Goal: Information Seeking & Learning: Learn about a topic

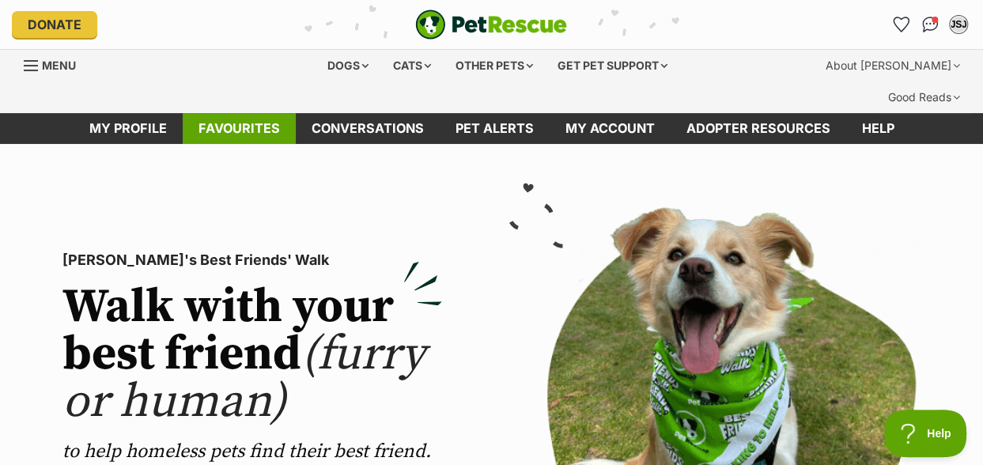
click at [233, 113] on link "Favourites" at bounding box center [239, 128] width 113 height 31
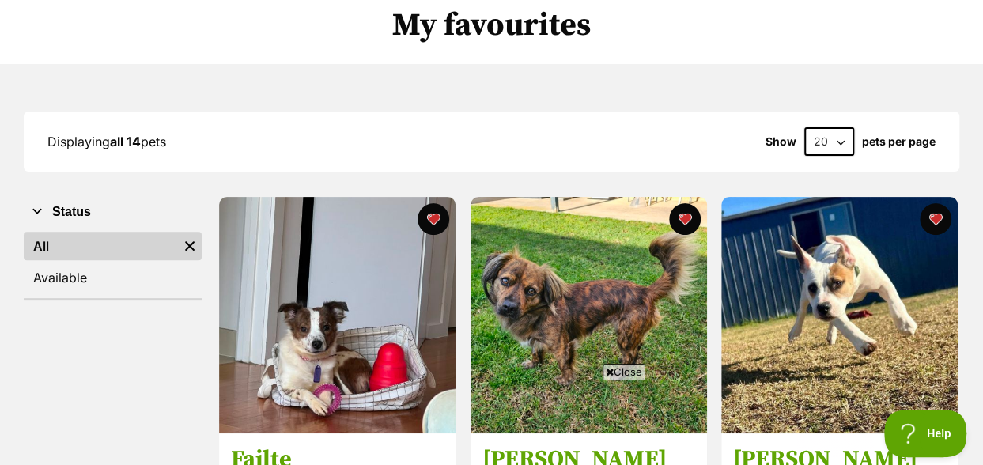
click at [619, 371] on span "Close" at bounding box center [624, 372] width 43 height 16
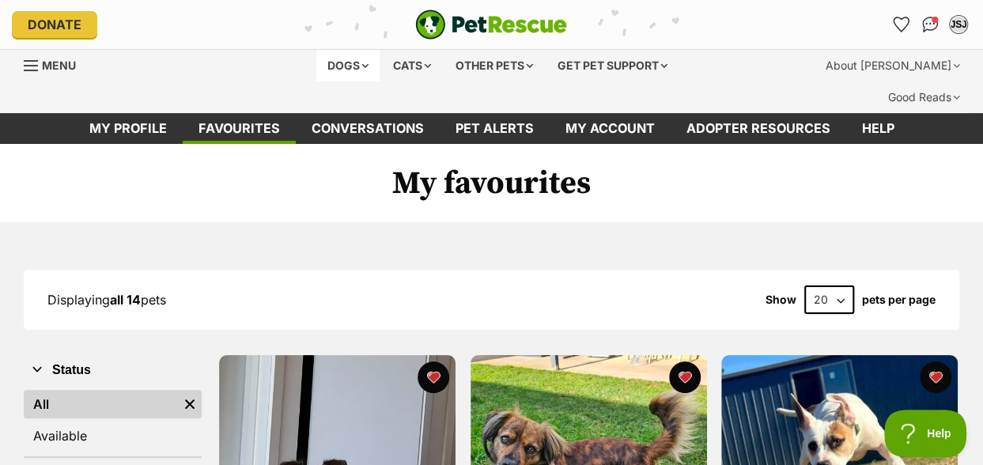
click at [357, 69] on div "Dogs" at bounding box center [347, 66] width 63 height 32
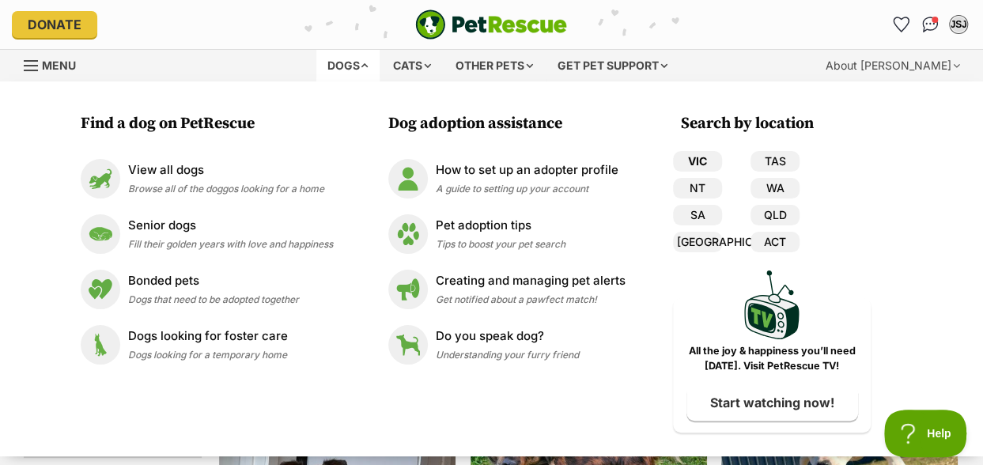
click at [691, 161] on link "VIC" at bounding box center [697, 161] width 49 height 21
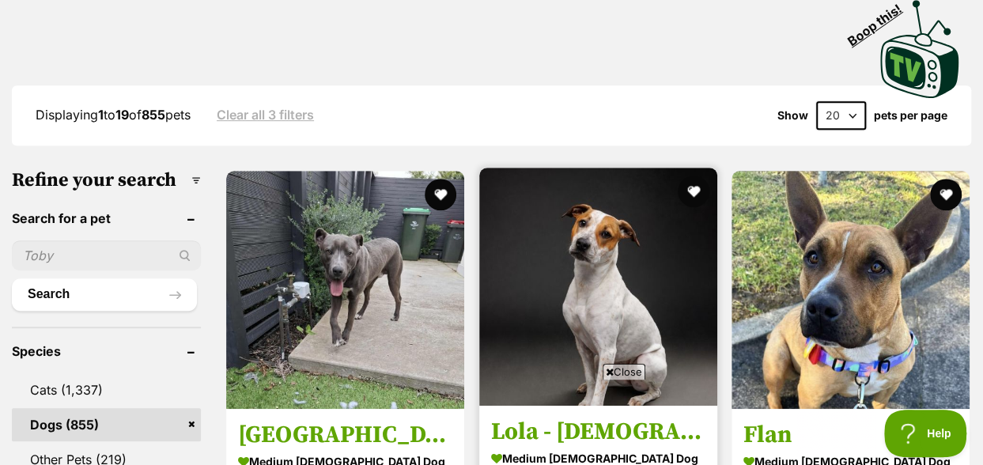
scroll to position [475, 0]
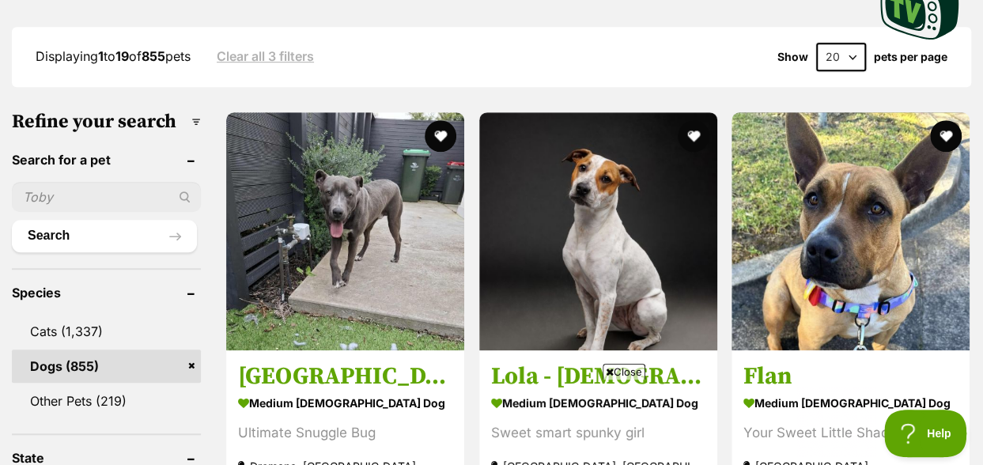
click at [623, 371] on span "Close" at bounding box center [624, 372] width 43 height 16
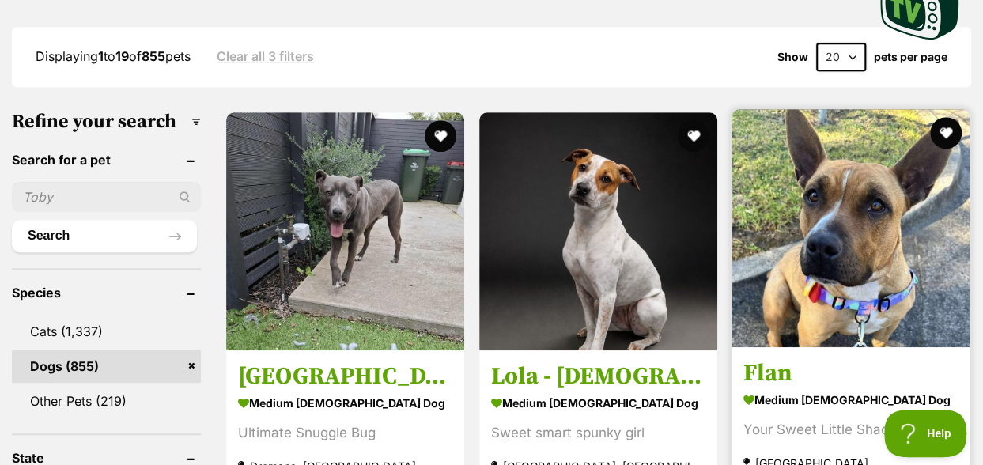
click at [863, 180] on img at bounding box center [851, 228] width 238 height 238
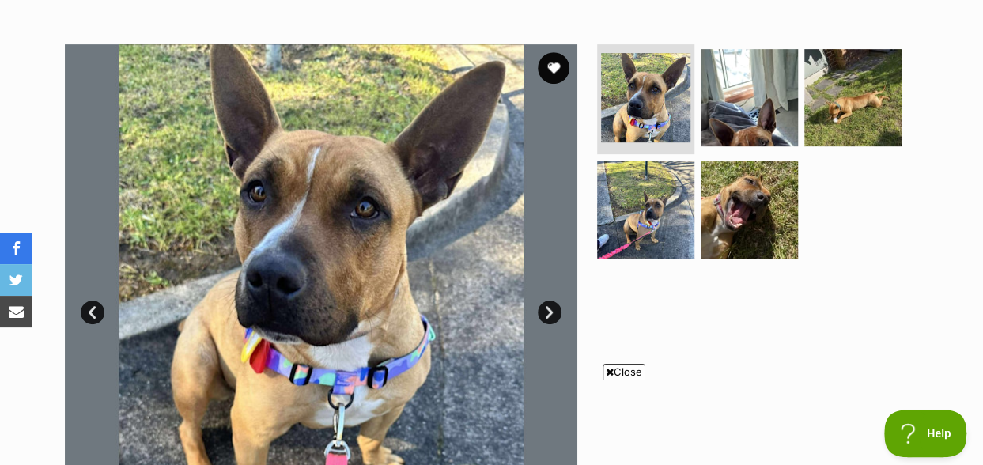
click at [629, 374] on span "Close" at bounding box center [624, 372] width 43 height 16
click at [547, 301] on link "Next" at bounding box center [550, 313] width 24 height 24
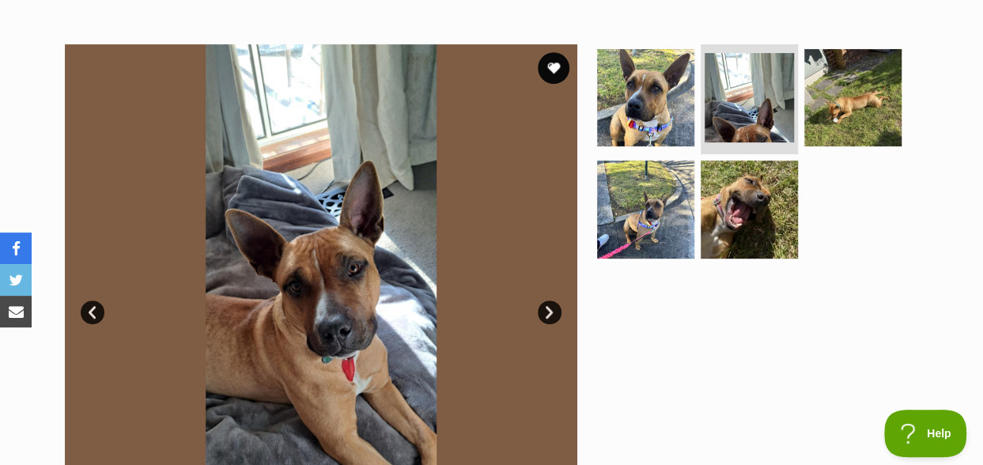
click at [547, 301] on link "Next" at bounding box center [550, 313] width 24 height 24
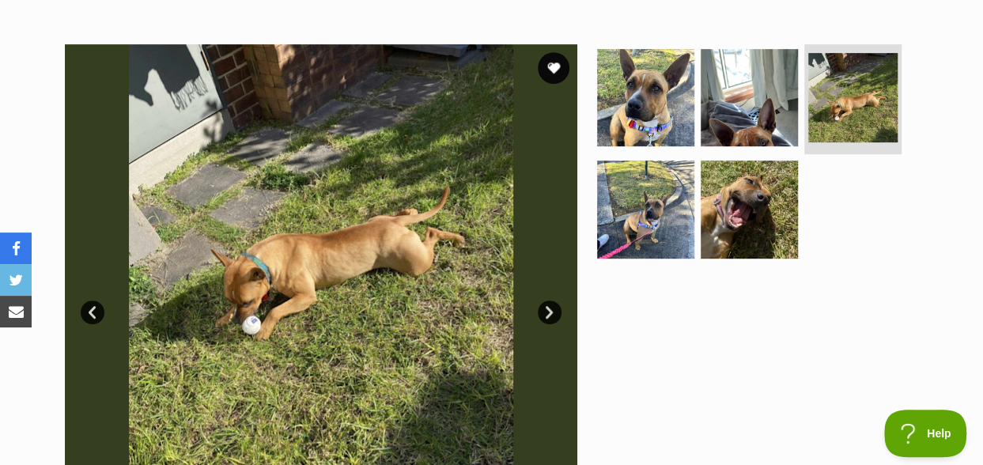
click at [547, 301] on link "Next" at bounding box center [550, 313] width 24 height 24
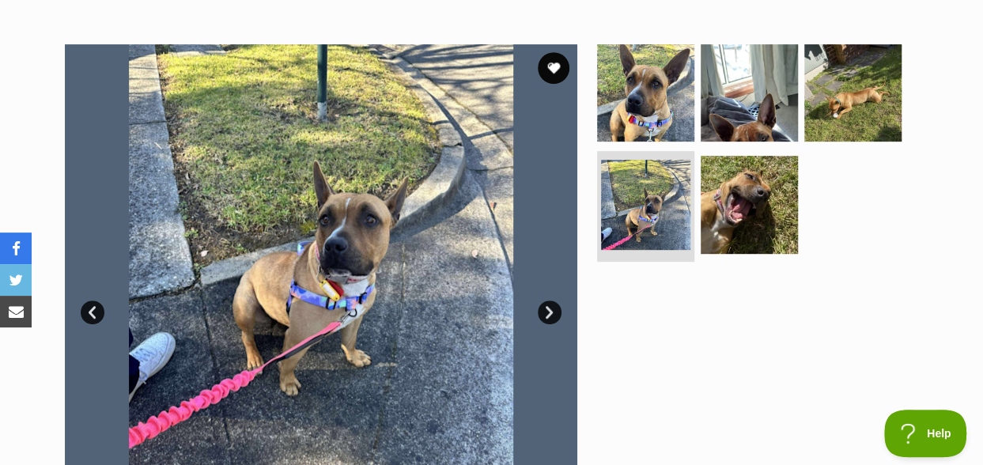
click at [547, 301] on link "Next" at bounding box center [550, 313] width 24 height 24
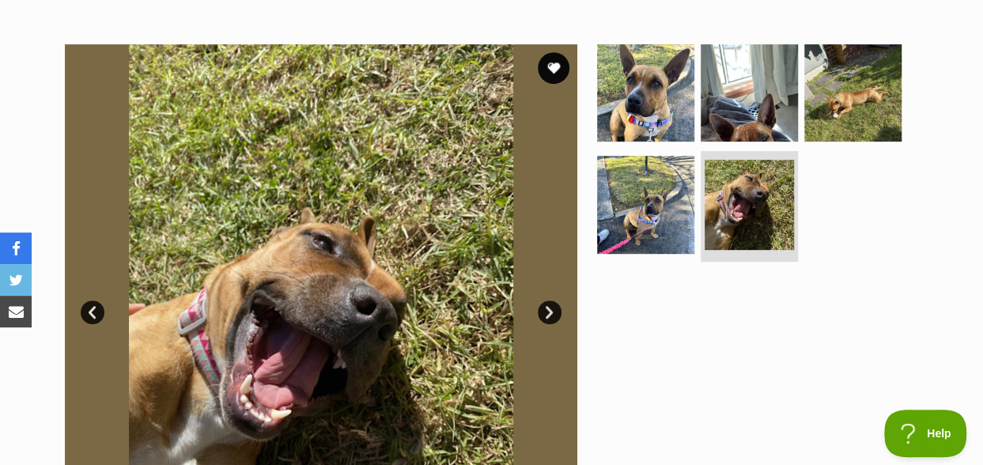
click at [547, 301] on link "Next" at bounding box center [550, 313] width 24 height 24
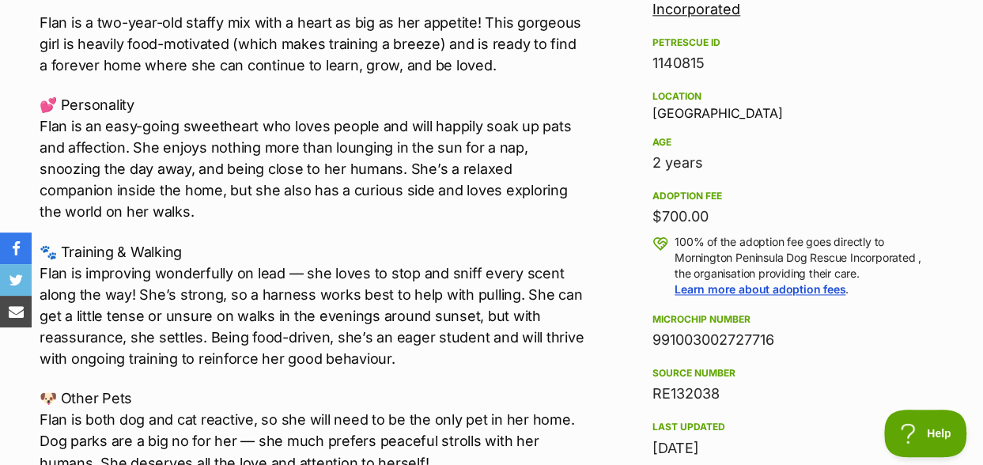
scroll to position [791, 0]
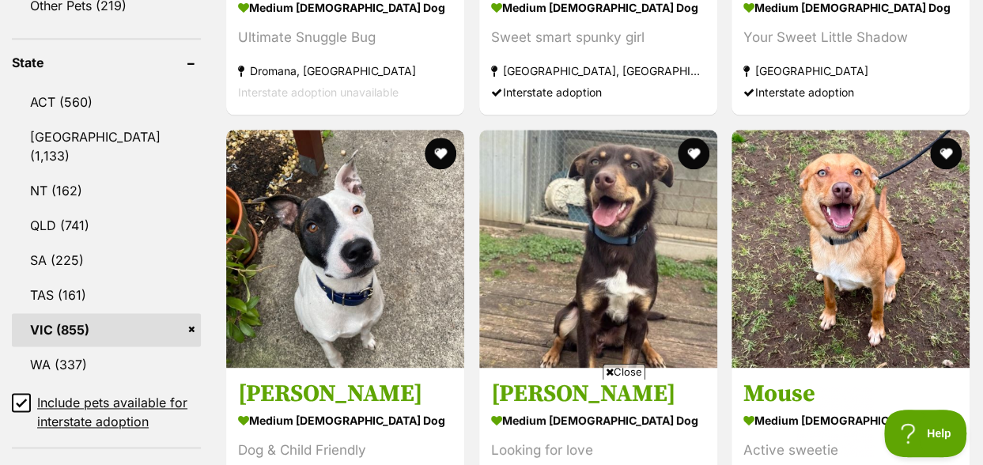
click at [623, 369] on span "Close" at bounding box center [624, 372] width 43 height 16
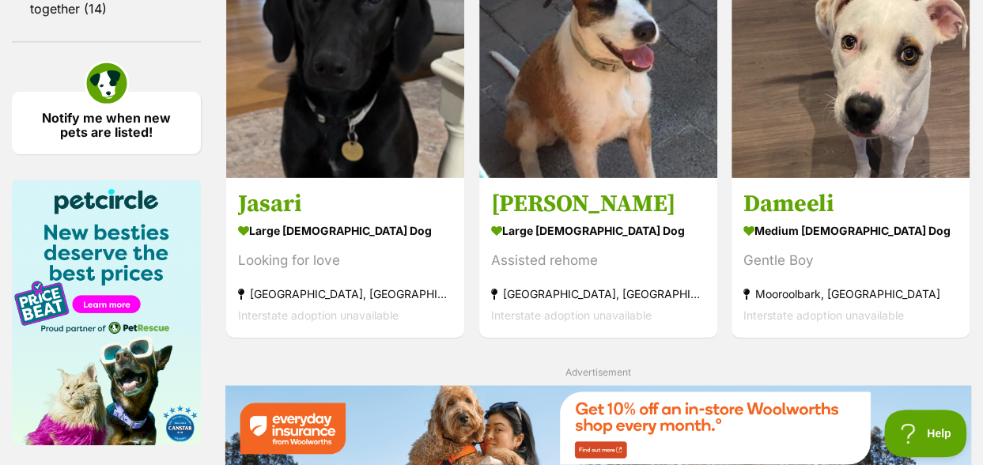
scroll to position [2452, 0]
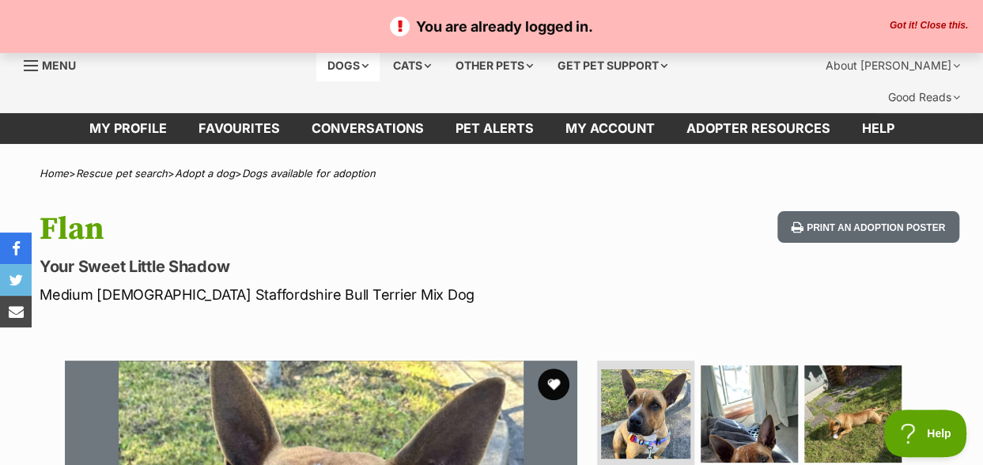
click at [358, 66] on div "Dogs" at bounding box center [347, 66] width 63 height 32
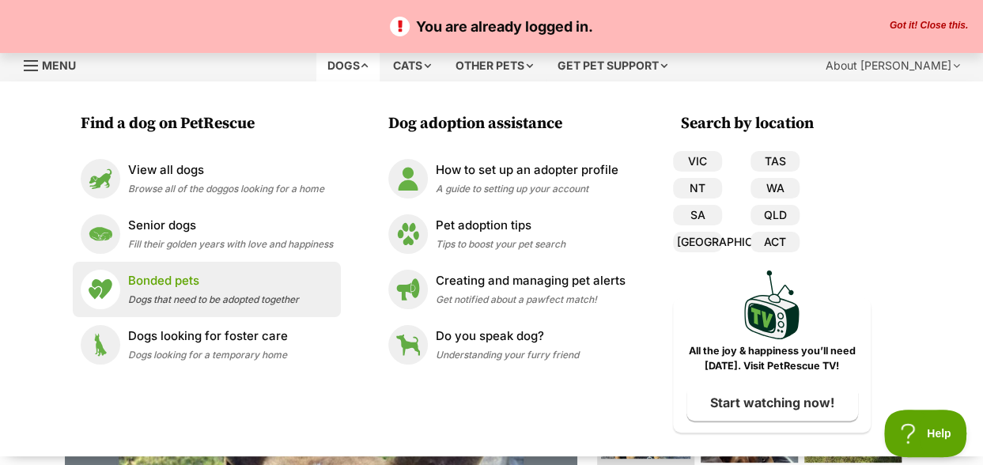
click at [171, 237] on div "Senior dogs Fill their golden years with love and happiness" at bounding box center [230, 234] width 205 height 34
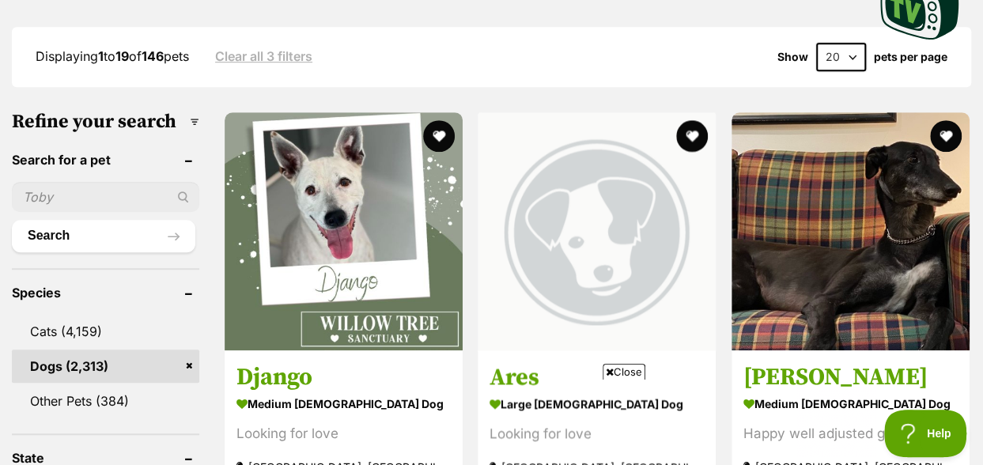
click at [630, 379] on span "Close" at bounding box center [624, 372] width 43 height 16
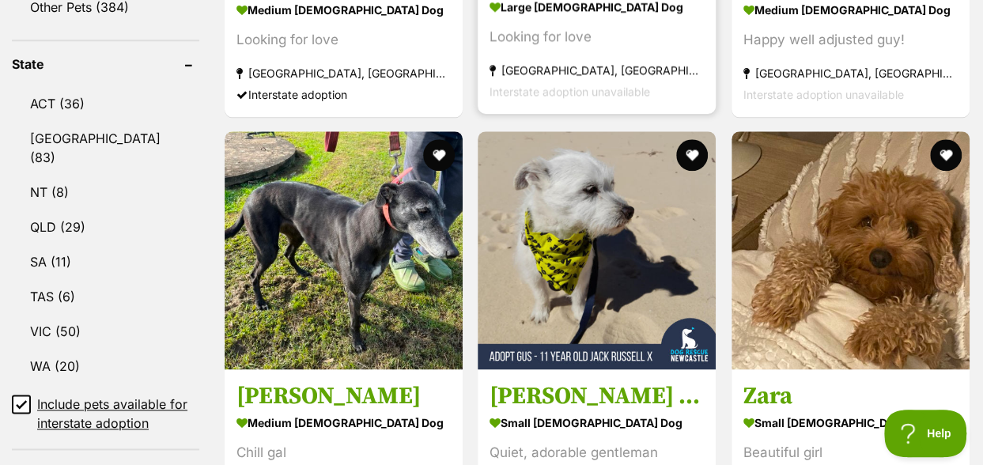
scroll to position [870, 0]
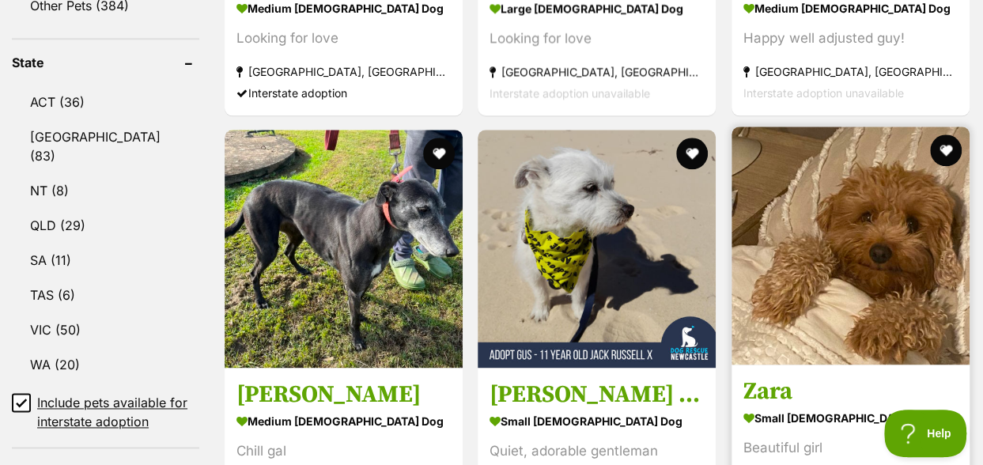
click at [892, 221] on img at bounding box center [851, 246] width 238 height 238
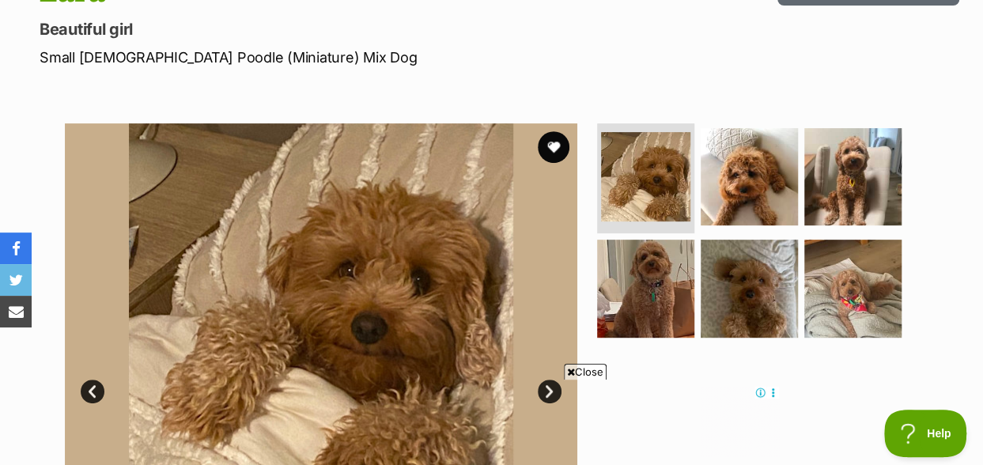
click at [546, 380] on link "Next" at bounding box center [550, 392] width 24 height 24
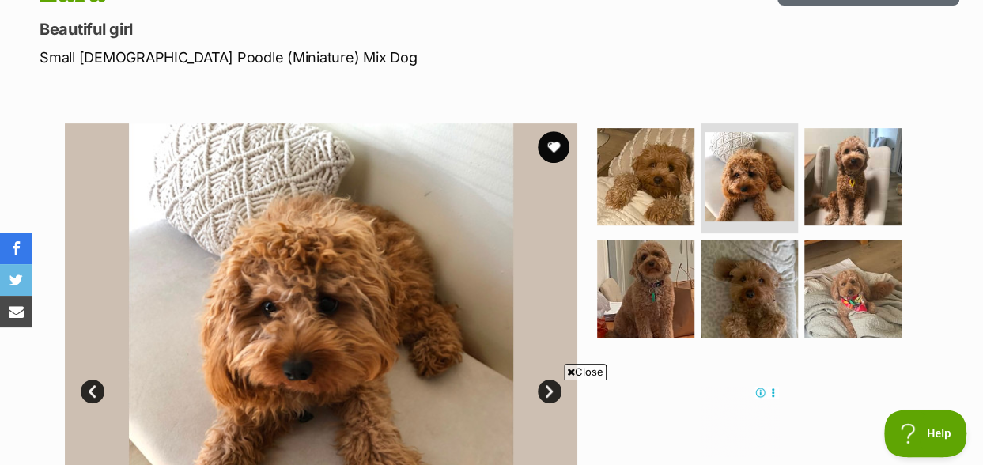
click at [547, 380] on link "Next" at bounding box center [550, 392] width 24 height 24
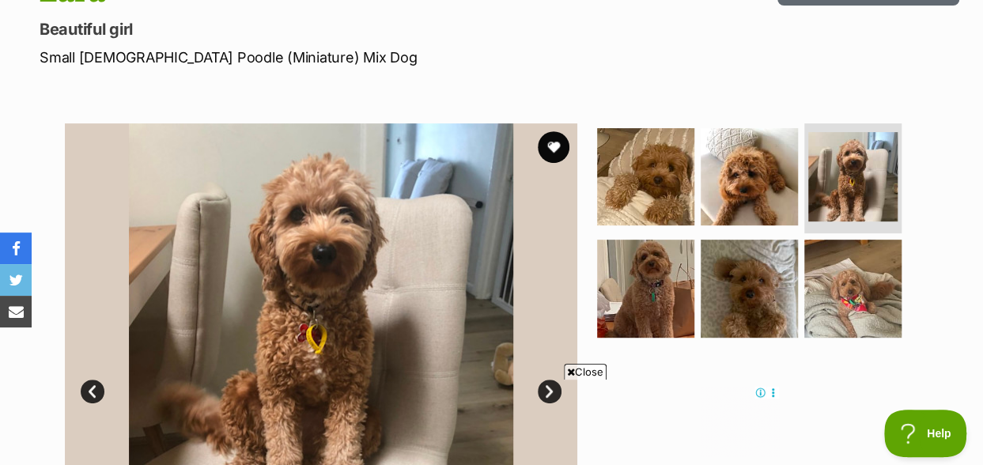
click at [547, 380] on link "Next" at bounding box center [550, 392] width 24 height 24
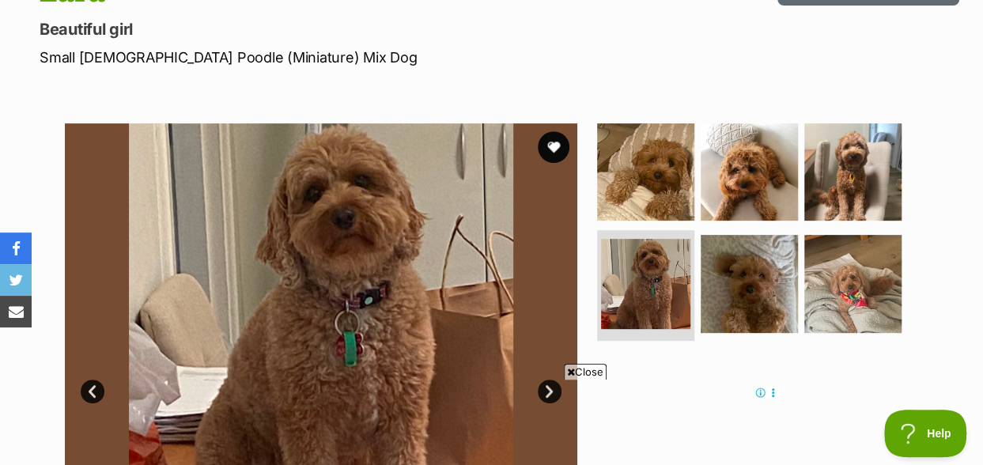
click at [547, 380] on link "Next" at bounding box center [550, 392] width 24 height 24
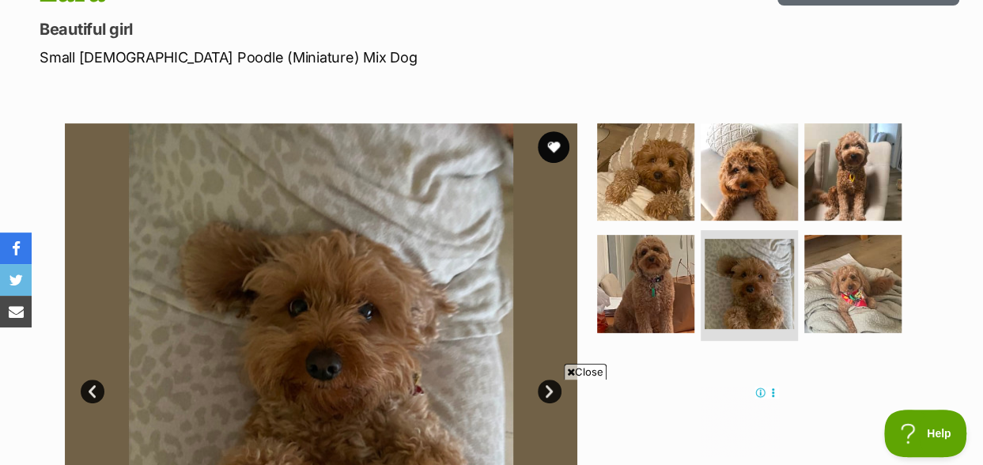
click at [588, 373] on span "Close" at bounding box center [585, 372] width 43 height 16
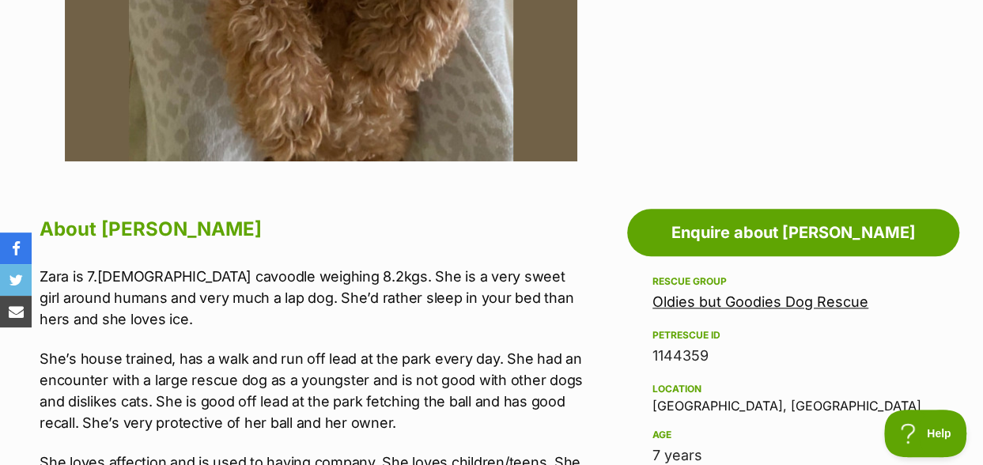
scroll to position [316, 0]
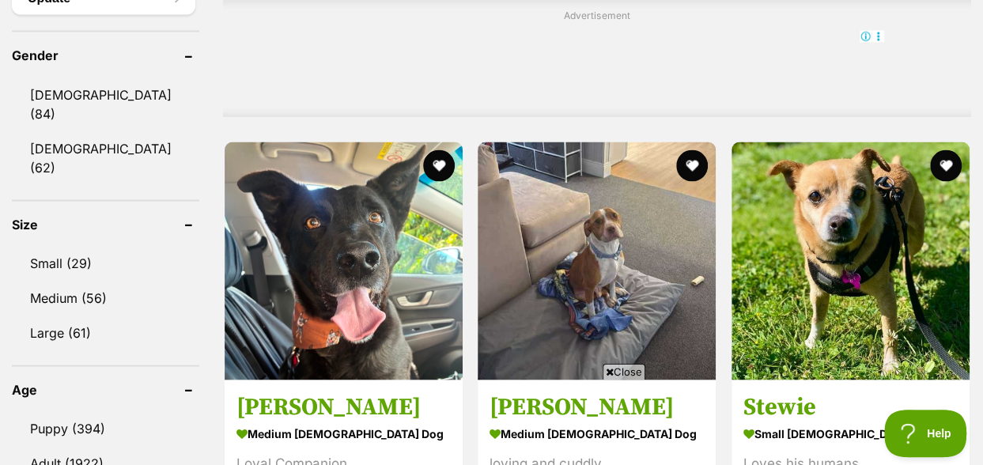
click at [639, 371] on span "Close" at bounding box center [624, 372] width 43 height 16
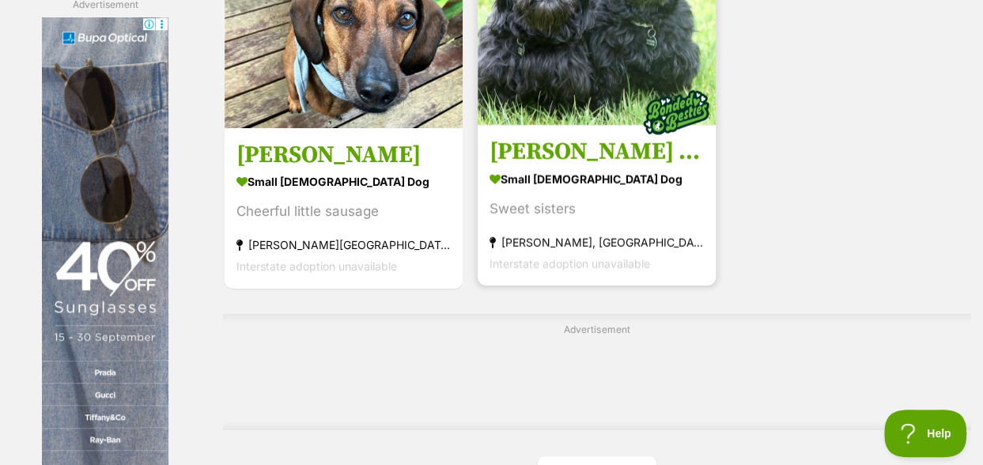
scroll to position [3718, 0]
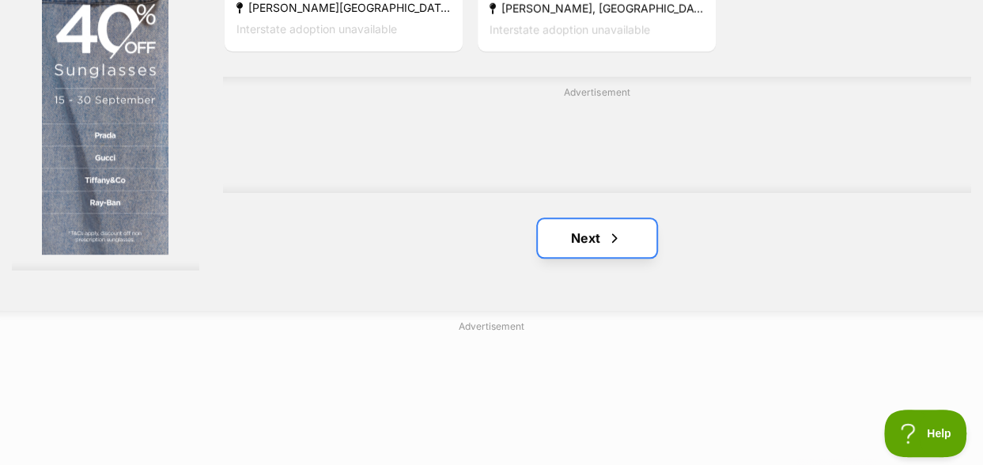
click at [594, 219] on link "Next" at bounding box center [597, 238] width 119 height 38
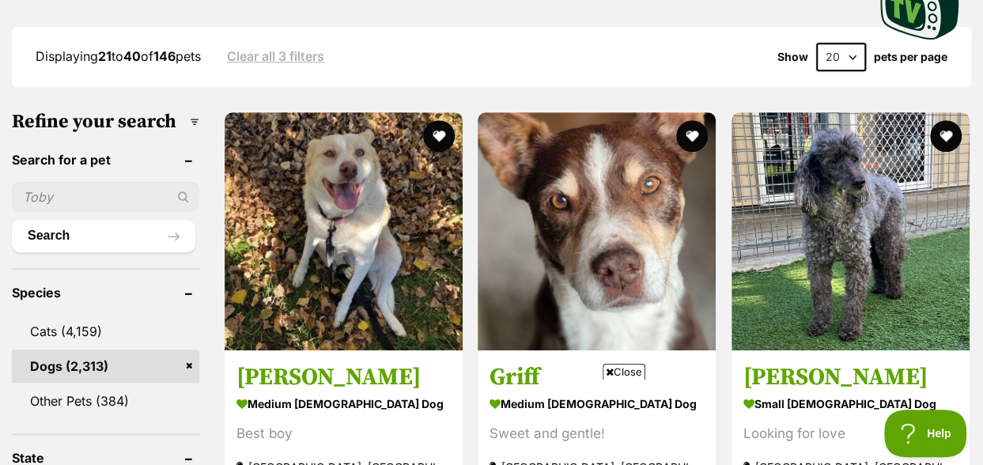
click at [623, 369] on span "Close" at bounding box center [624, 372] width 43 height 16
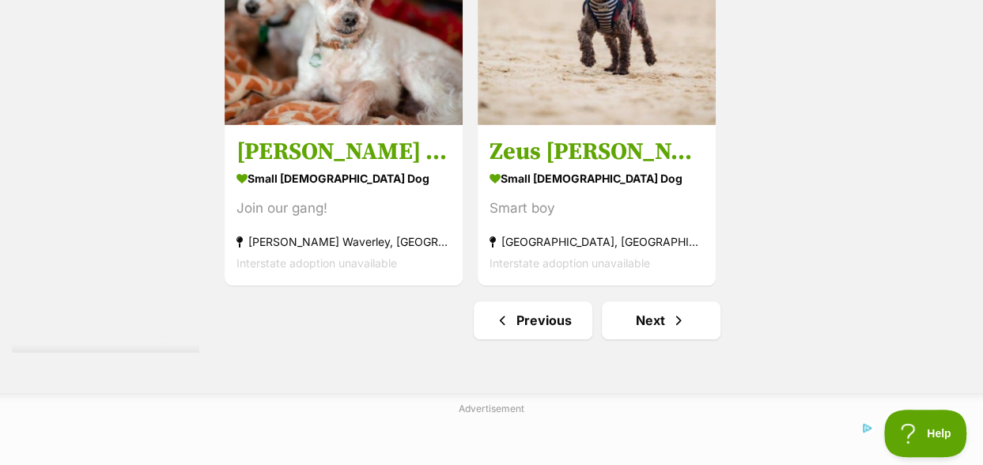
scroll to position [3639, 0]
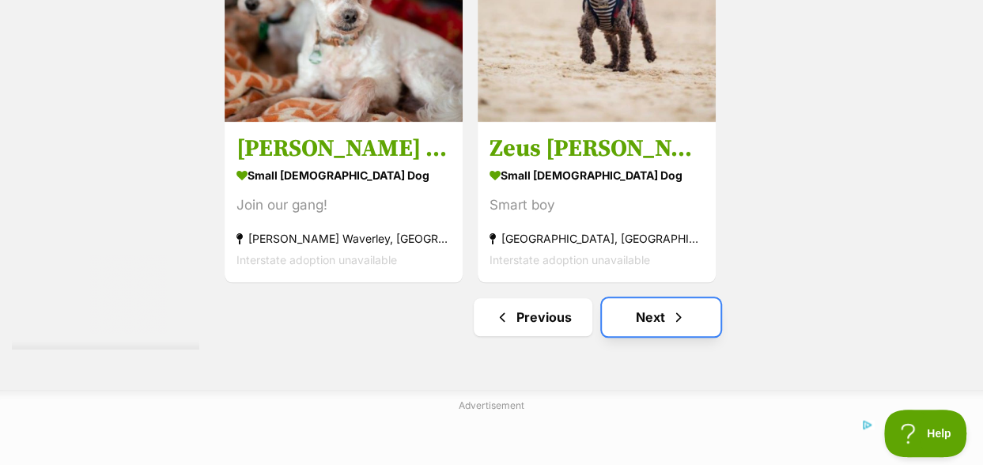
click at [628, 298] on link "Next" at bounding box center [661, 317] width 119 height 38
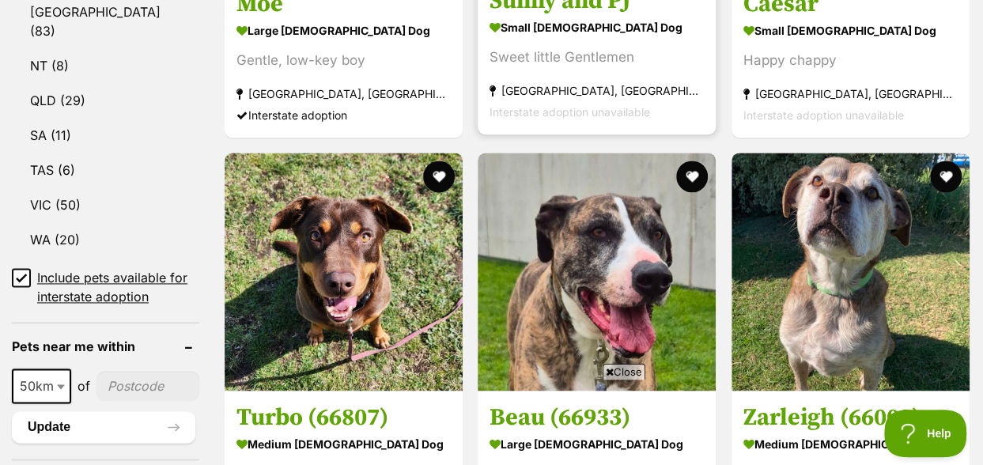
scroll to position [1028, 0]
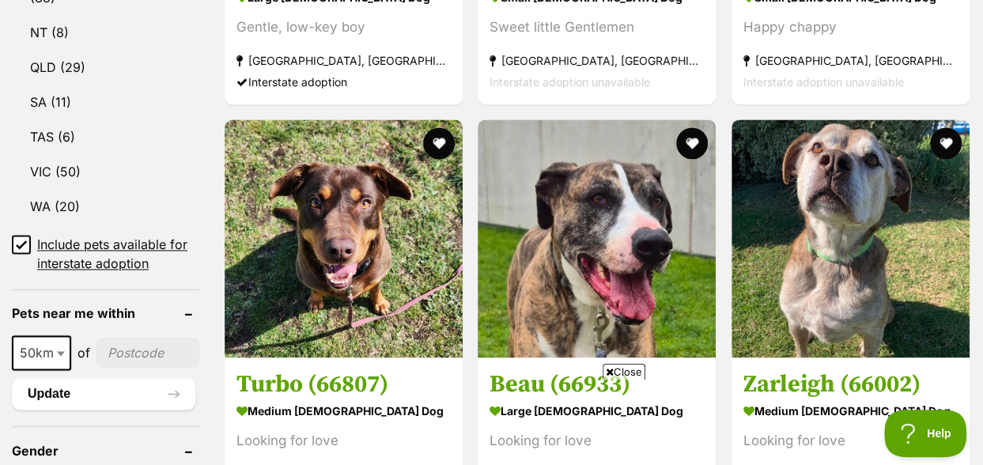
click at [631, 373] on span "Close" at bounding box center [624, 372] width 43 height 16
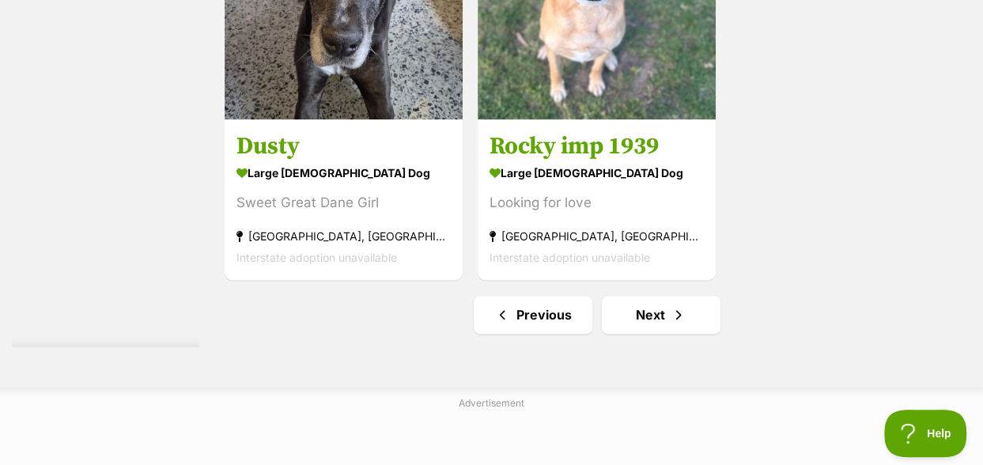
scroll to position [3876, 0]
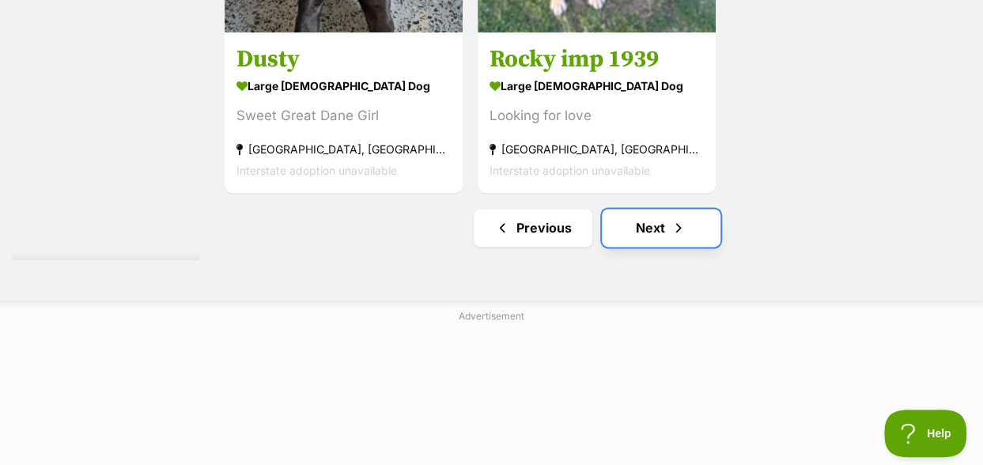
click at [675, 218] on span "Next page" at bounding box center [679, 227] width 16 height 19
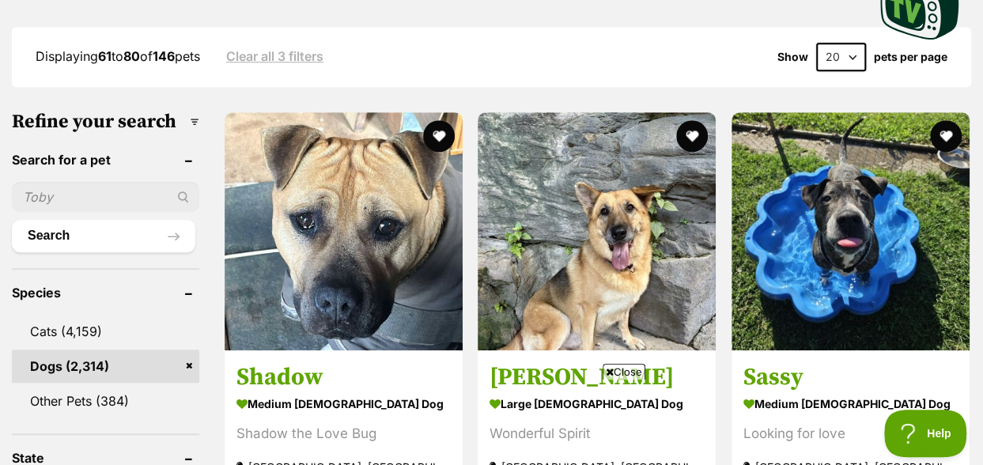
click at [617, 372] on span "Close" at bounding box center [624, 372] width 43 height 16
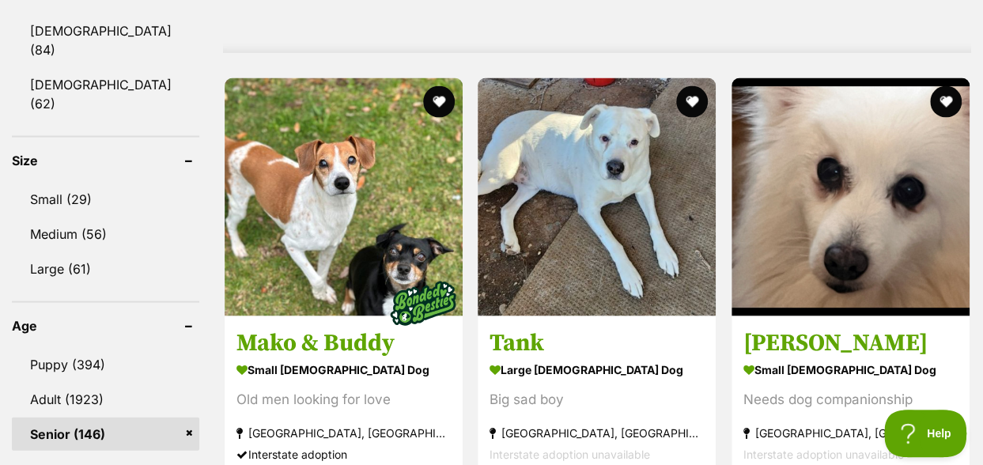
scroll to position [1503, 0]
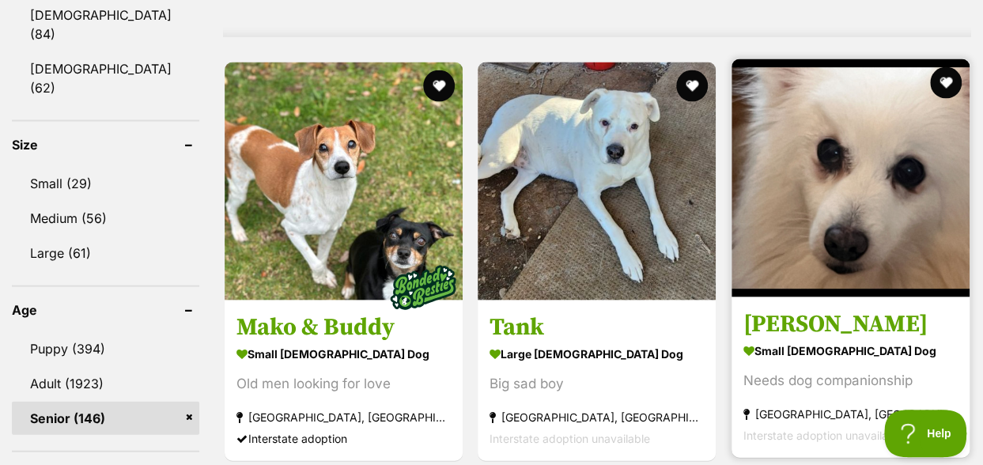
click at [851, 104] on img at bounding box center [851, 178] width 238 height 238
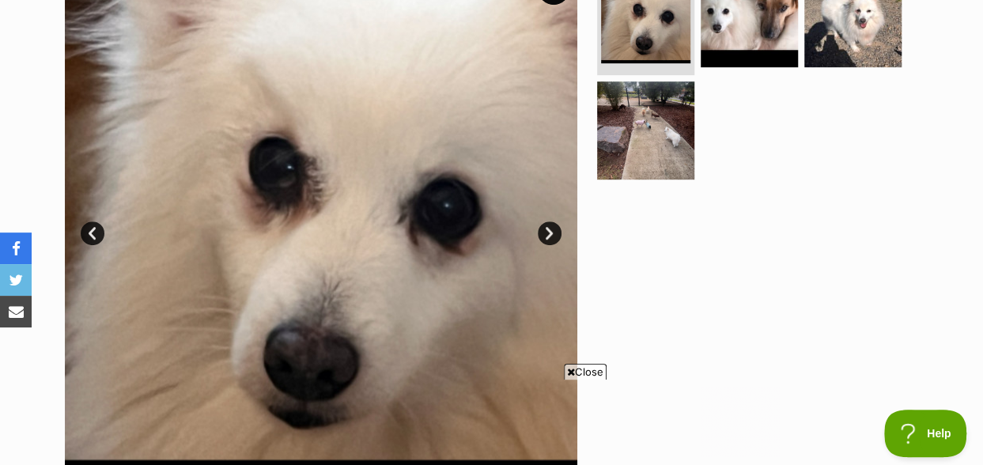
click at [551, 221] on link "Next" at bounding box center [550, 233] width 24 height 24
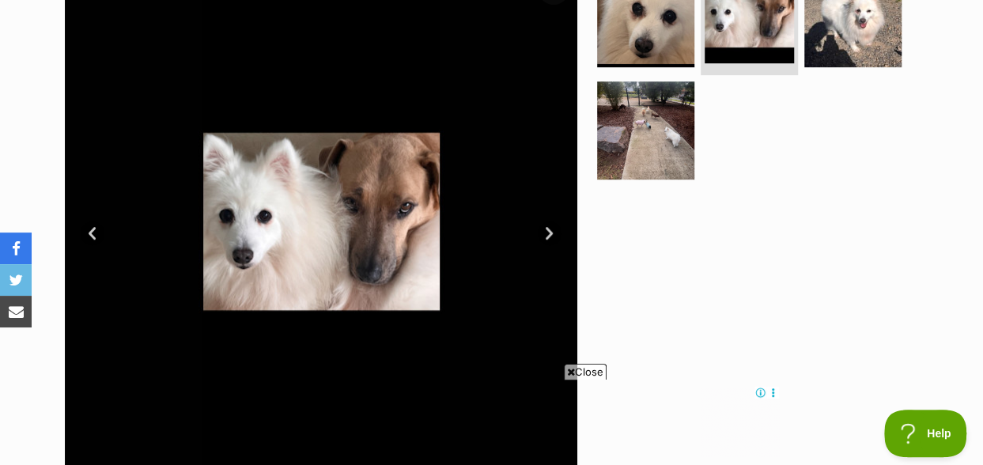
click at [549, 221] on link "Next" at bounding box center [550, 233] width 24 height 24
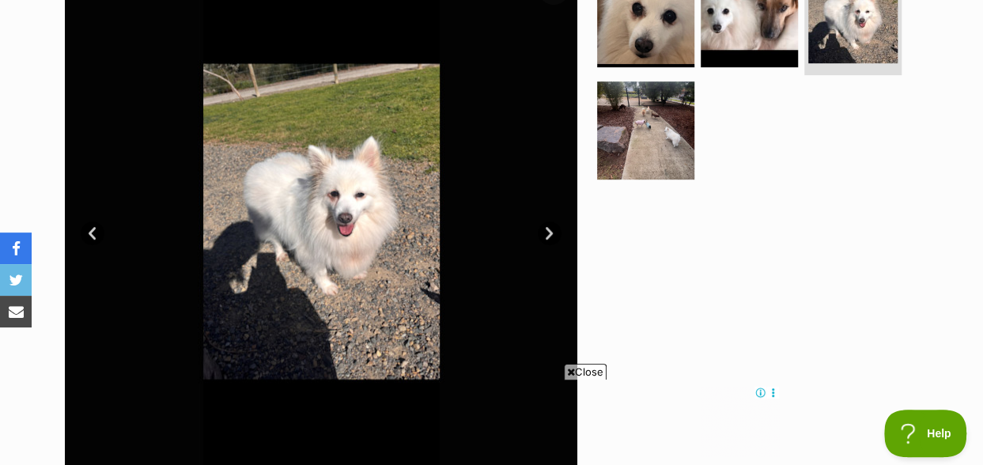
click at [549, 221] on link "Next" at bounding box center [550, 233] width 24 height 24
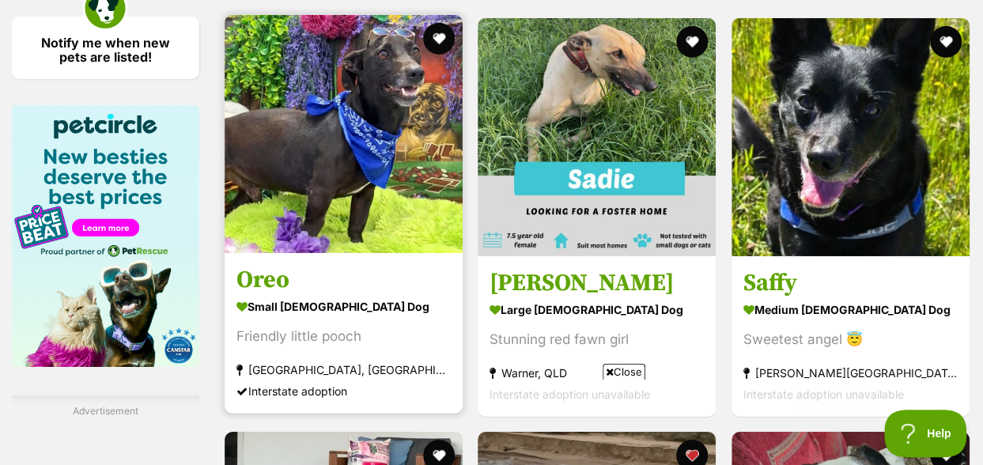
scroll to position [2531, 0]
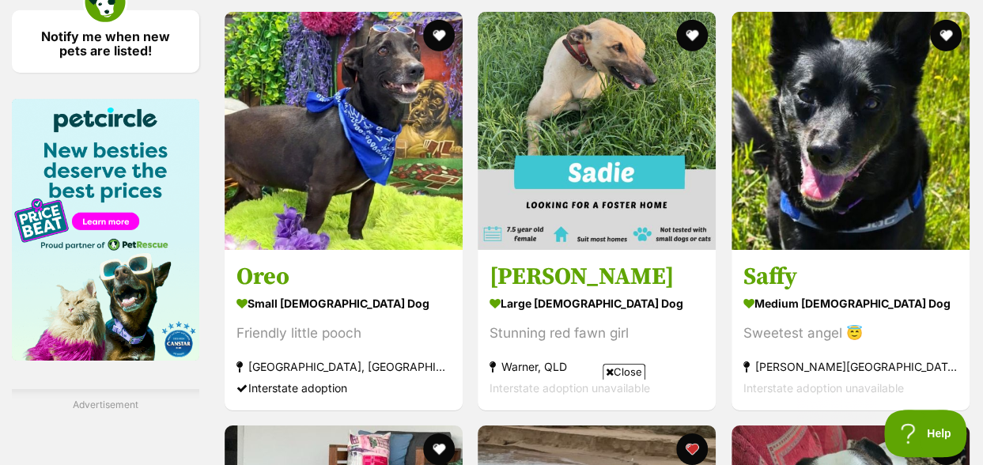
click at [620, 373] on span "Close" at bounding box center [624, 372] width 43 height 16
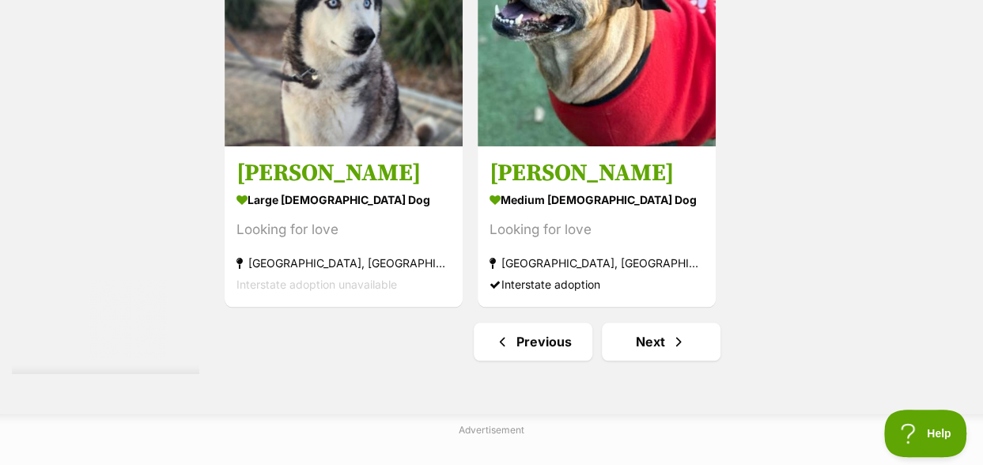
scroll to position [3639, 0]
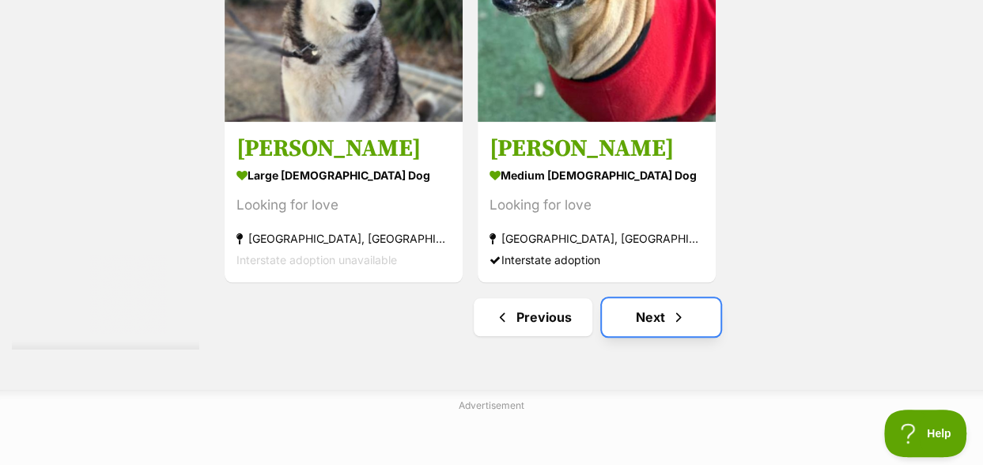
click at [679, 308] on span "Next page" at bounding box center [679, 317] width 16 height 19
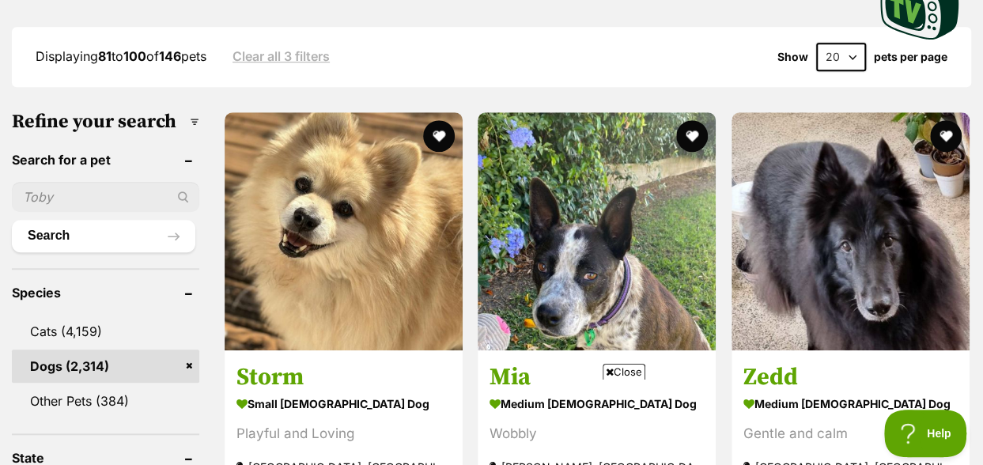
click at [637, 373] on span "Close" at bounding box center [624, 372] width 43 height 16
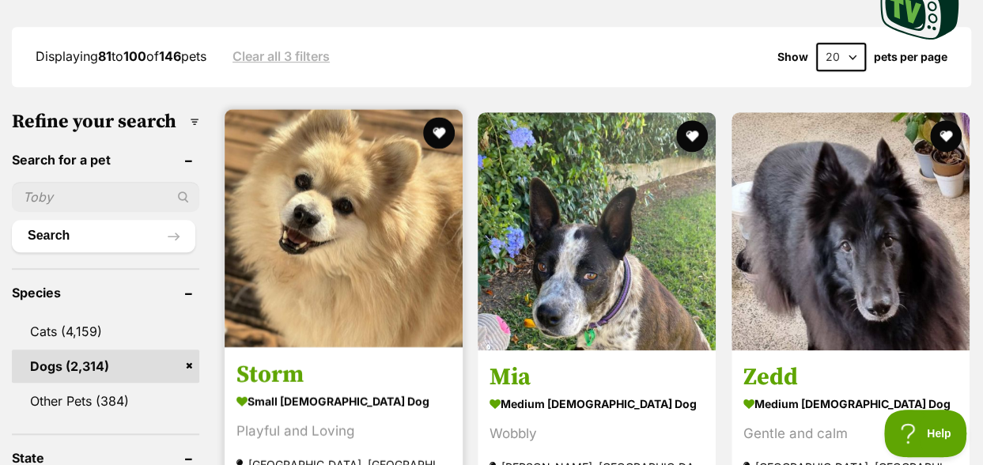
click at [332, 184] on img at bounding box center [344, 228] width 238 height 238
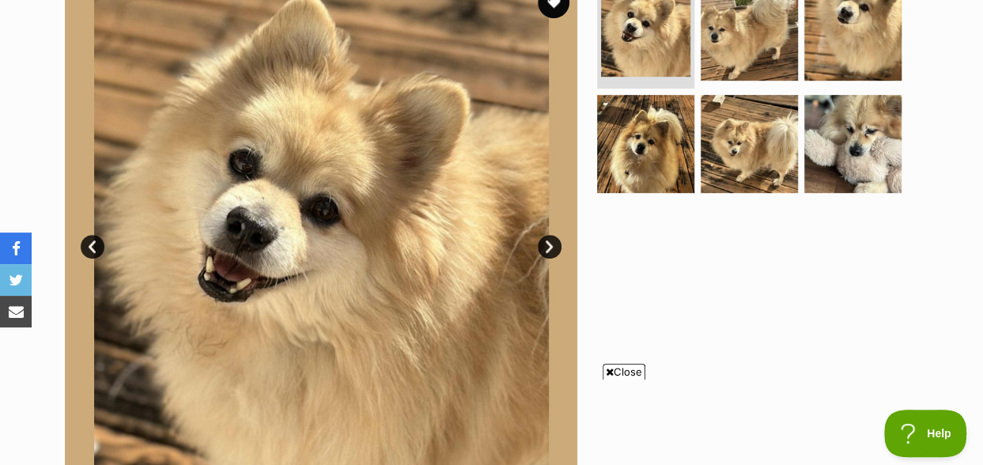
scroll to position [395, 0]
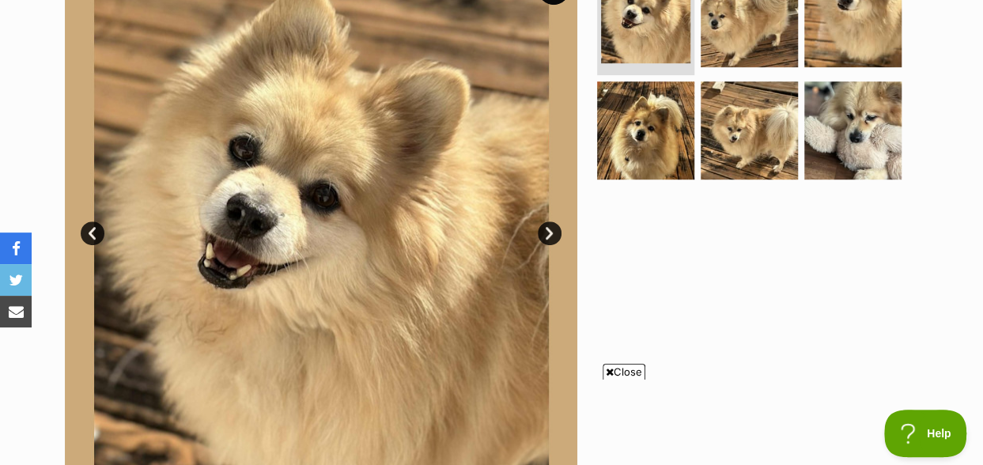
click at [616, 373] on span "Close" at bounding box center [624, 372] width 43 height 16
click at [549, 221] on link "Next" at bounding box center [550, 233] width 24 height 24
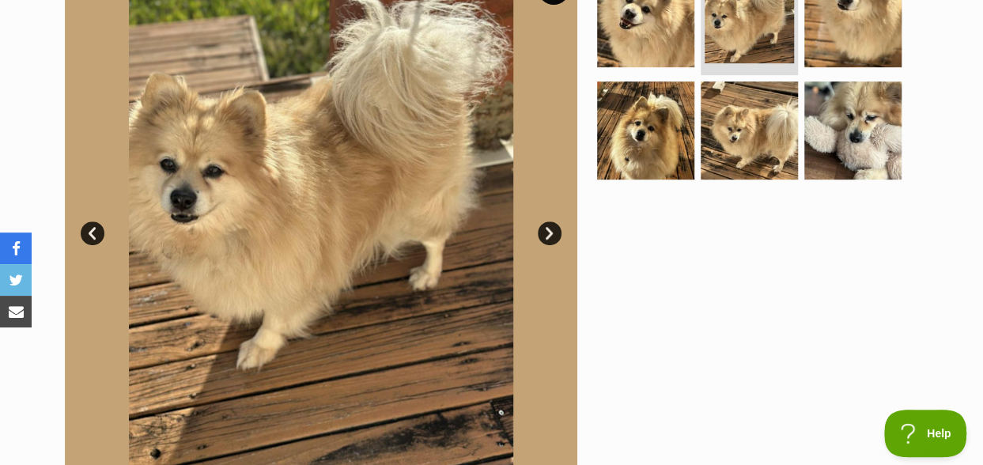
click at [549, 221] on link "Next" at bounding box center [550, 233] width 24 height 24
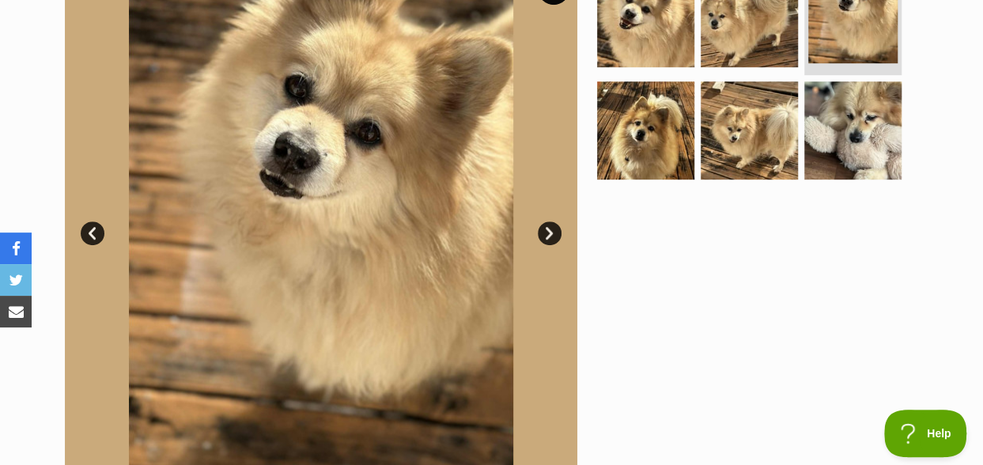
click at [549, 221] on link "Next" at bounding box center [550, 233] width 24 height 24
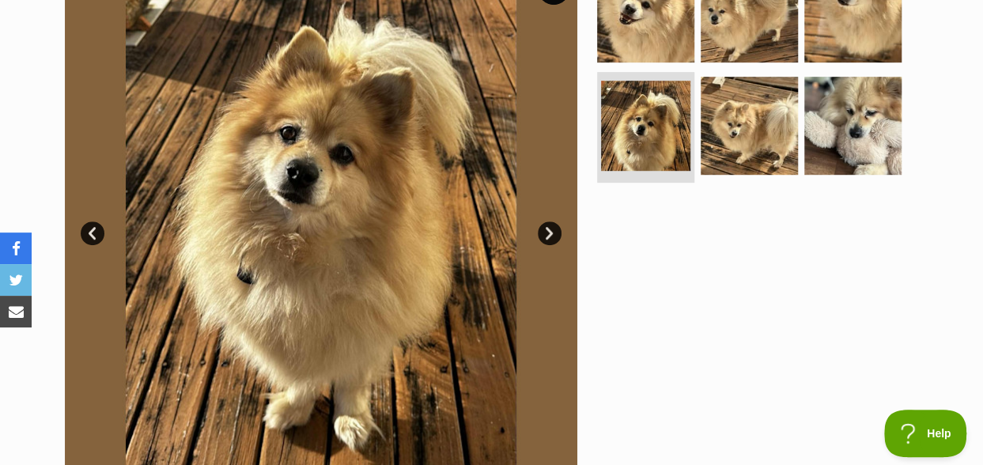
click at [549, 221] on link "Next" at bounding box center [550, 233] width 24 height 24
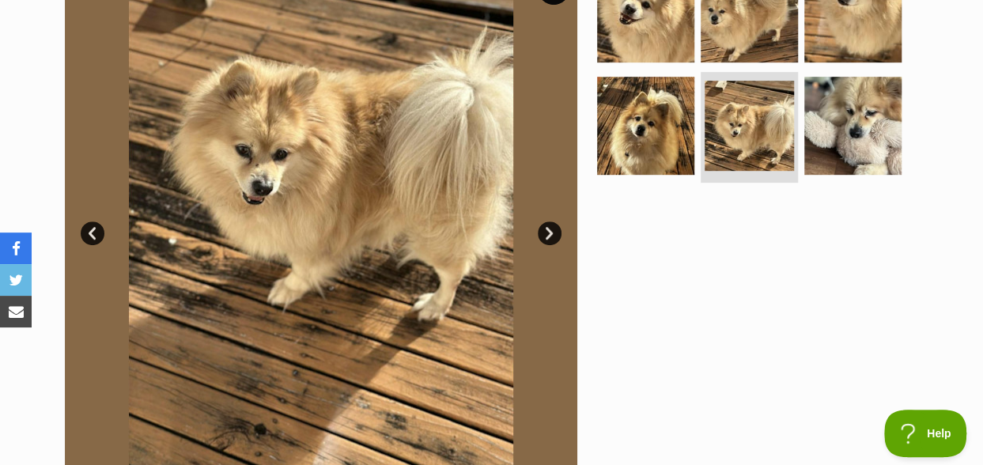
click at [549, 221] on link "Next" at bounding box center [550, 233] width 24 height 24
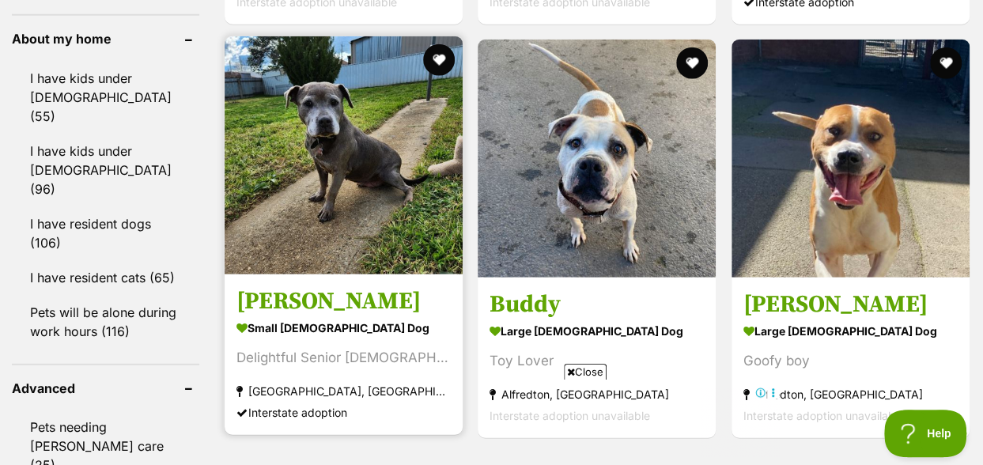
scroll to position [1977, 0]
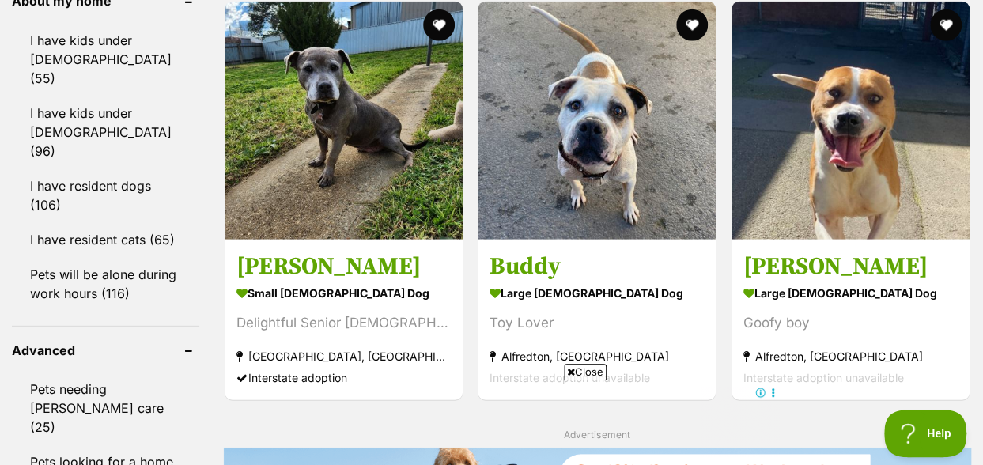
click at [588, 373] on span "Close" at bounding box center [585, 372] width 43 height 16
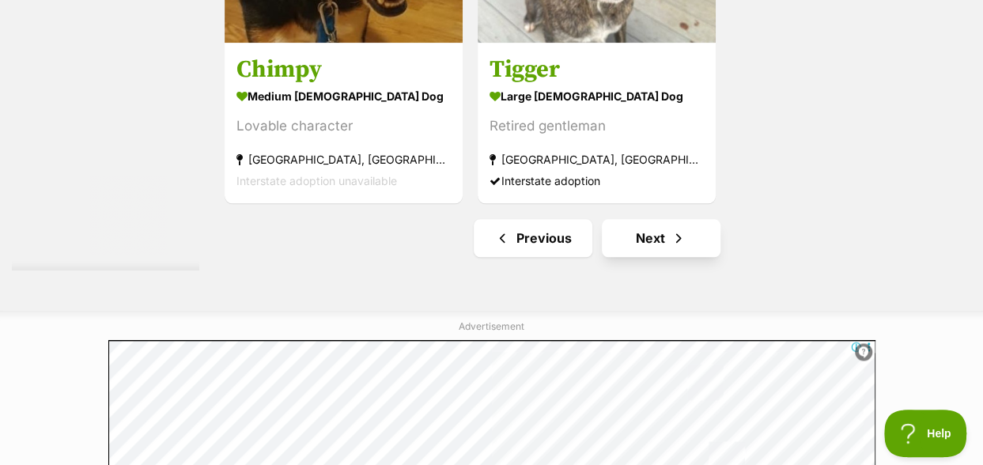
scroll to position [0, 0]
click at [660, 219] on link "Next" at bounding box center [661, 238] width 119 height 38
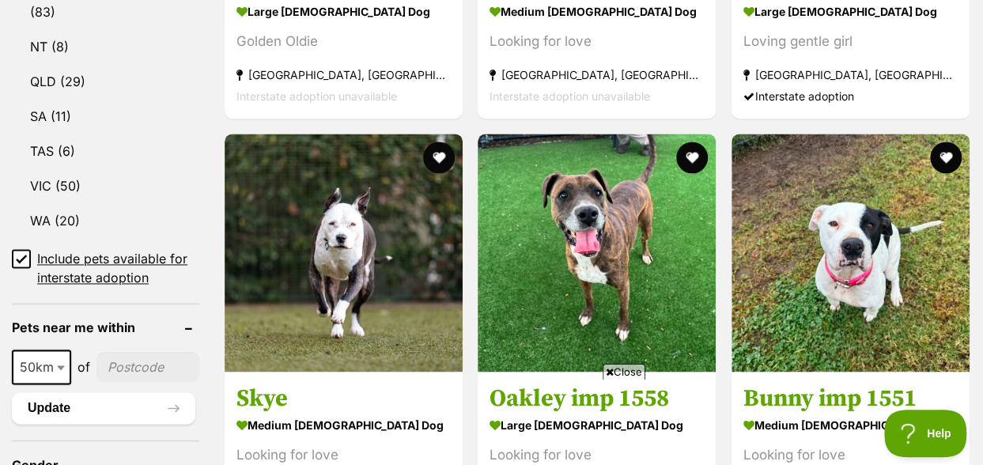
scroll to position [1028, 0]
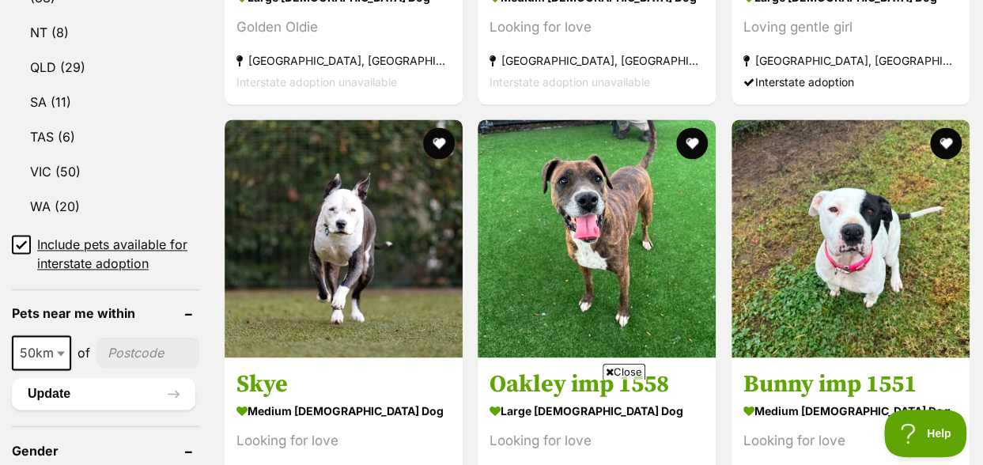
click at [634, 371] on span "Close" at bounding box center [624, 372] width 43 height 16
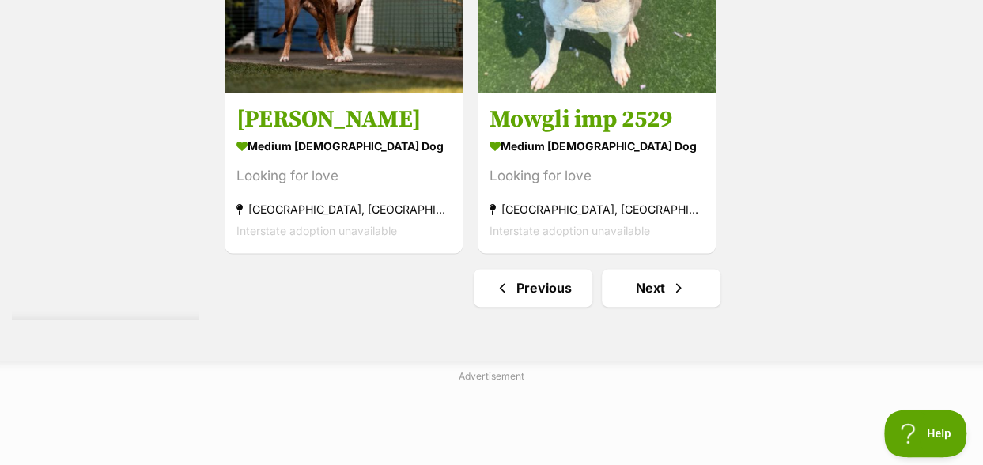
scroll to position [3876, 0]
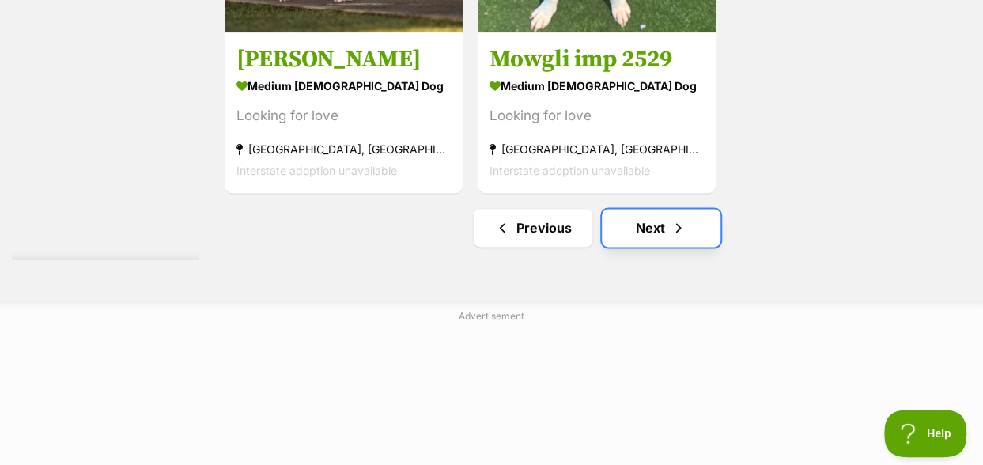
click at [653, 209] on link "Next" at bounding box center [661, 228] width 119 height 38
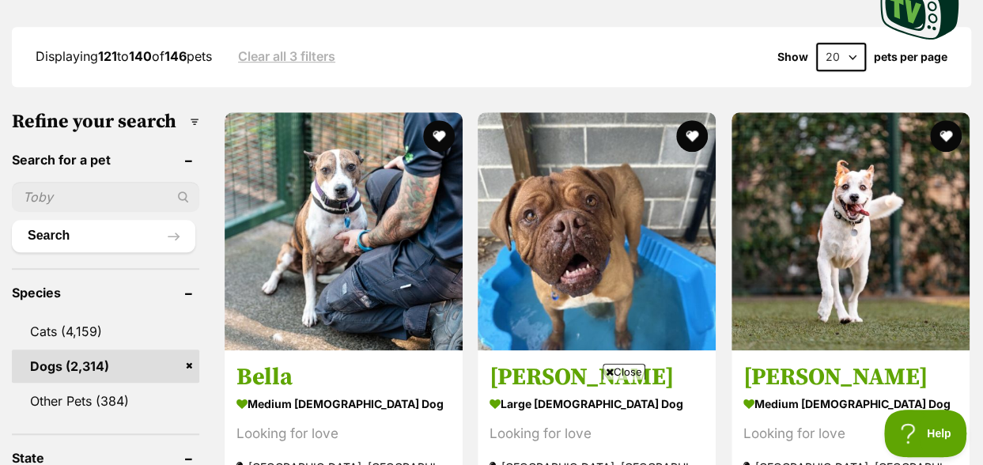
click at [622, 372] on span "Close" at bounding box center [624, 372] width 43 height 16
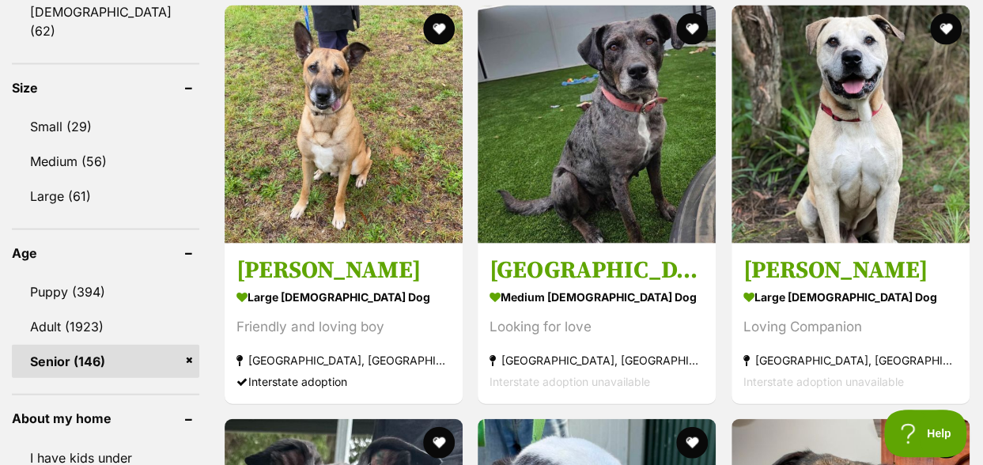
scroll to position [1582, 0]
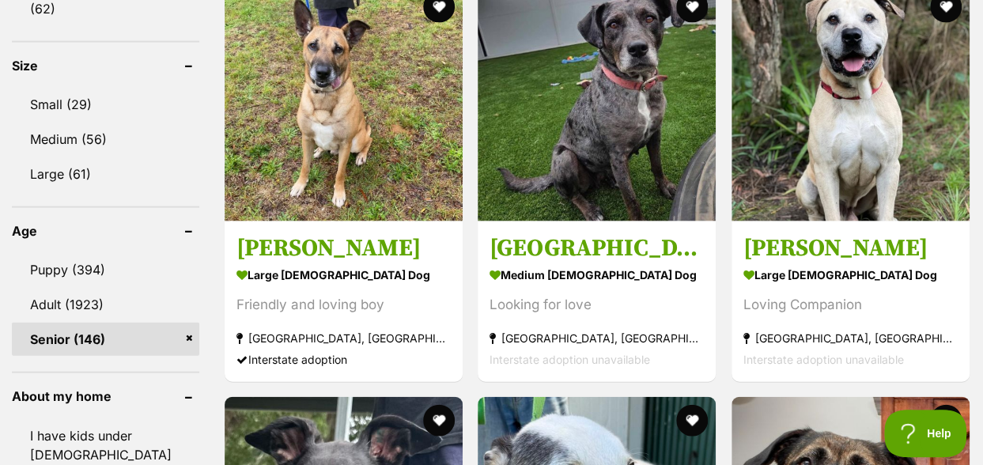
click at [188, 323] on link "Senior (146)" at bounding box center [105, 339] width 187 height 33
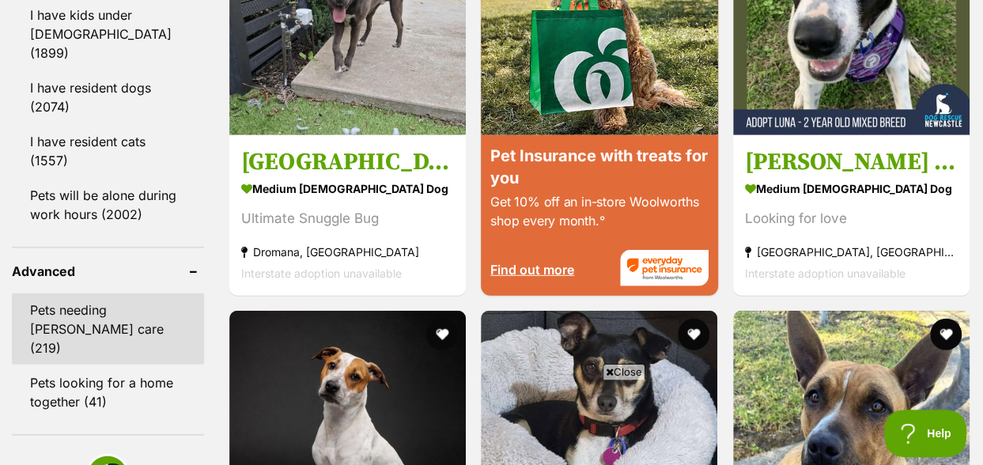
scroll to position [2057, 0]
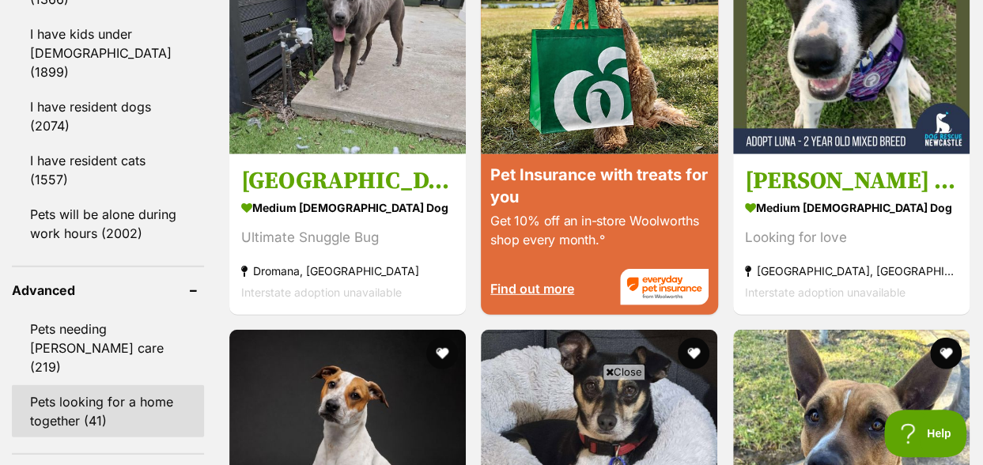
click at [120, 385] on link "Pets looking for a home together (41)" at bounding box center [108, 411] width 192 height 52
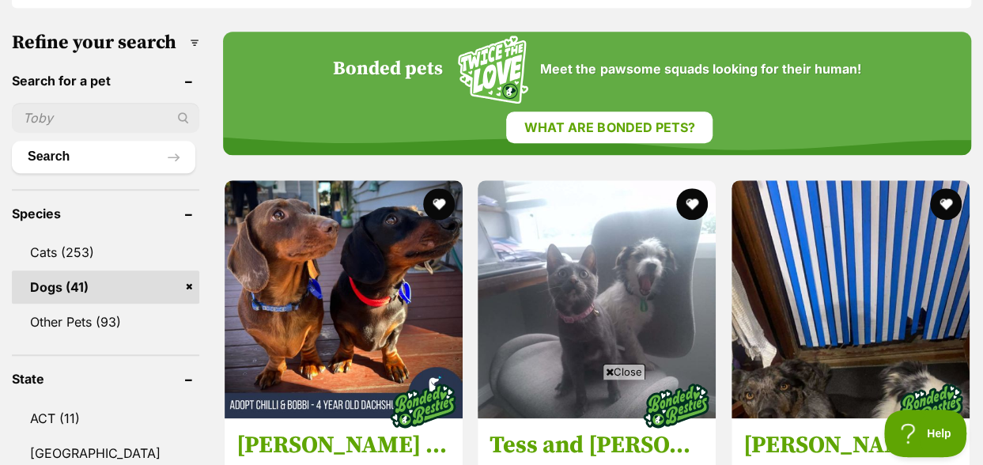
click at [613, 369] on span "Close" at bounding box center [624, 372] width 43 height 16
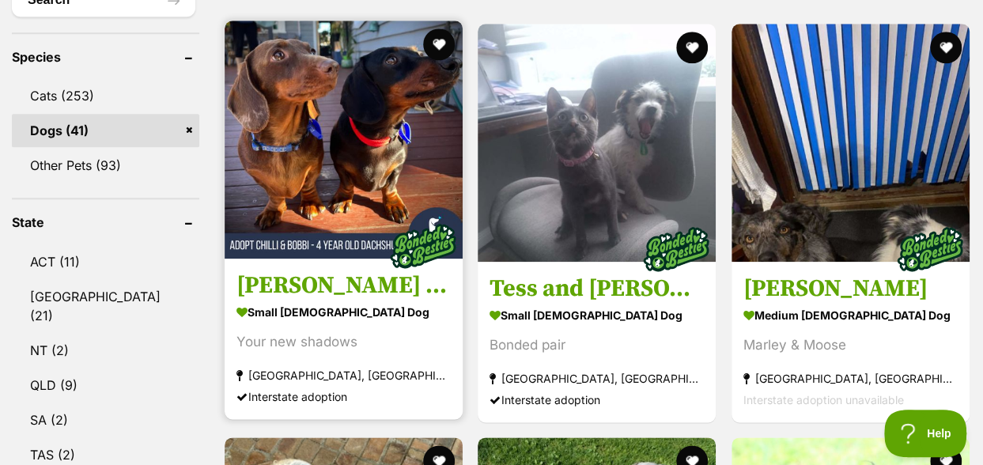
scroll to position [712, 0]
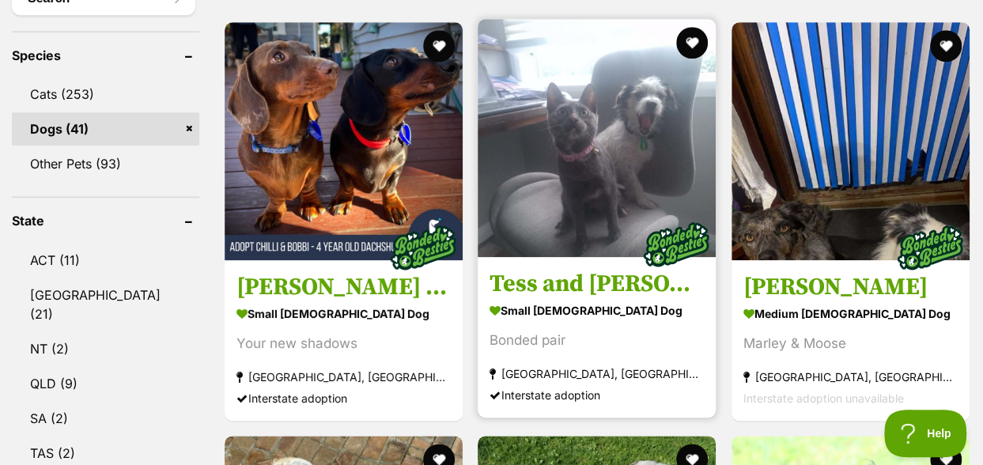
click at [592, 88] on img at bounding box center [597, 138] width 238 height 238
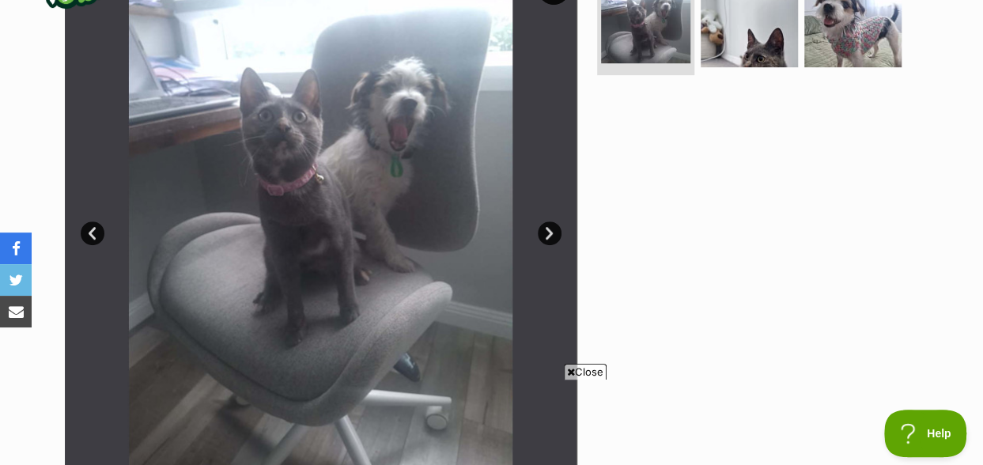
click at [580, 374] on span "Close" at bounding box center [585, 372] width 43 height 16
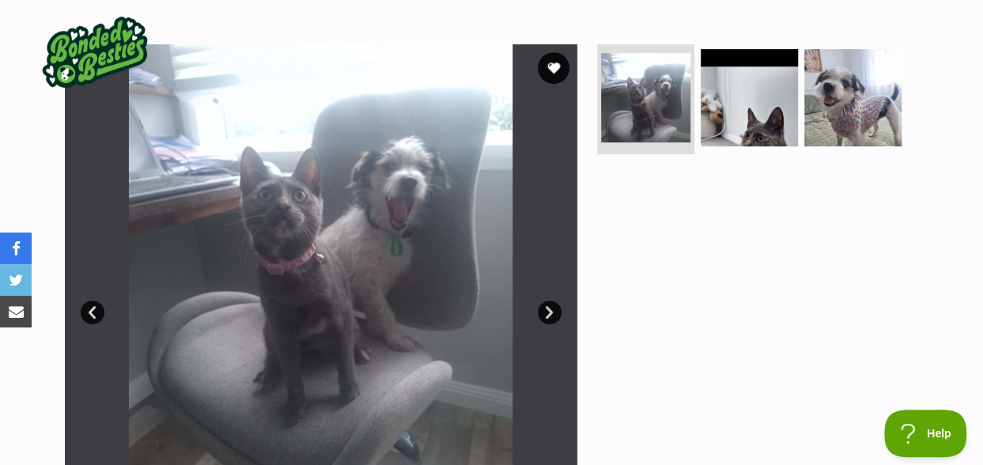
scroll to position [237, 0]
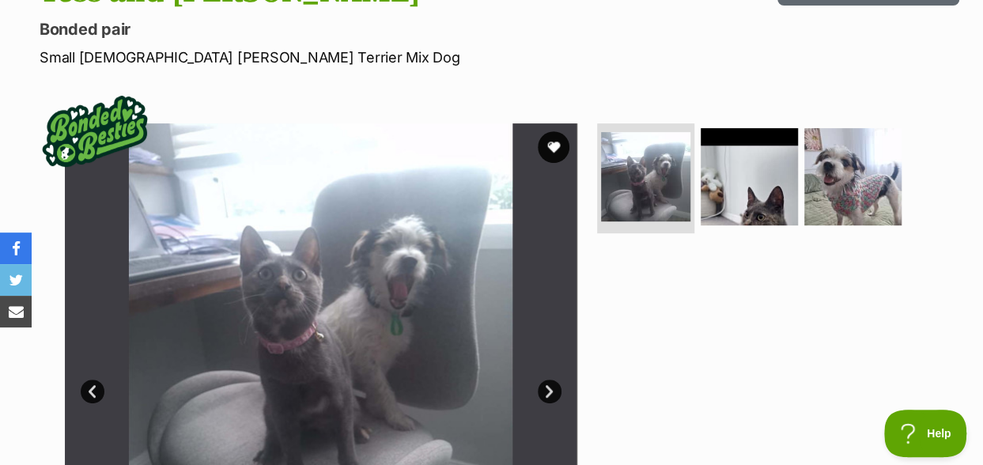
click at [547, 380] on link "Next" at bounding box center [550, 392] width 24 height 24
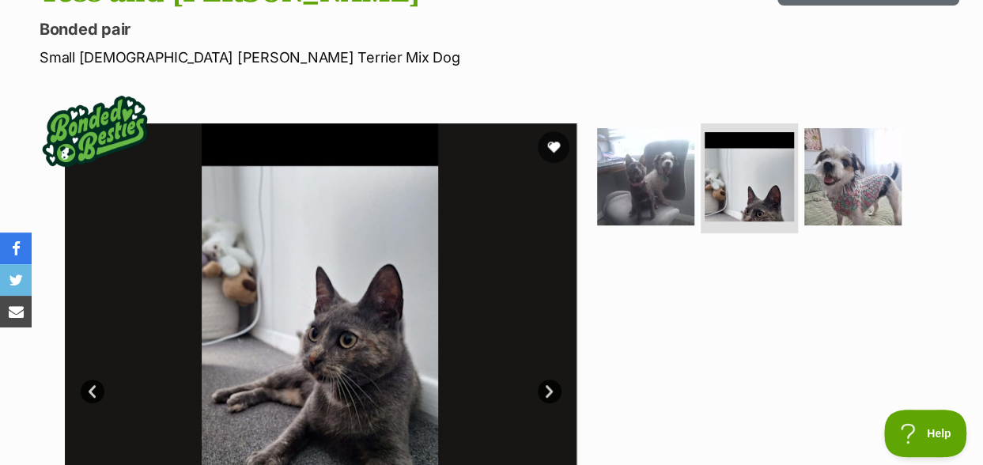
click at [547, 380] on link "Next" at bounding box center [550, 392] width 24 height 24
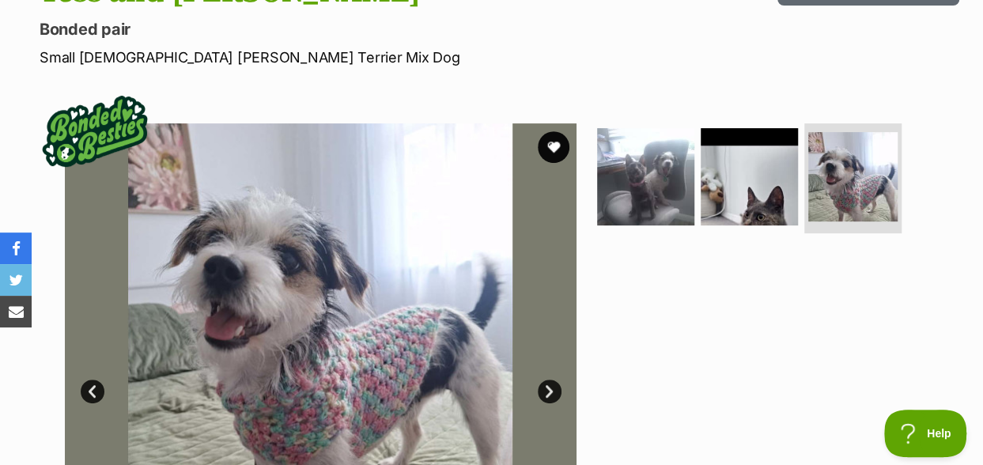
scroll to position [0, 0]
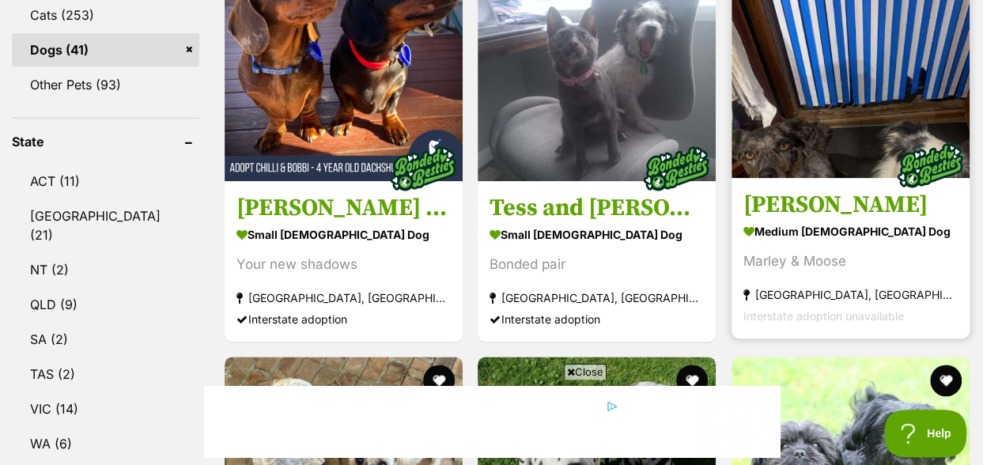
click at [811, 100] on img at bounding box center [851, 59] width 238 height 238
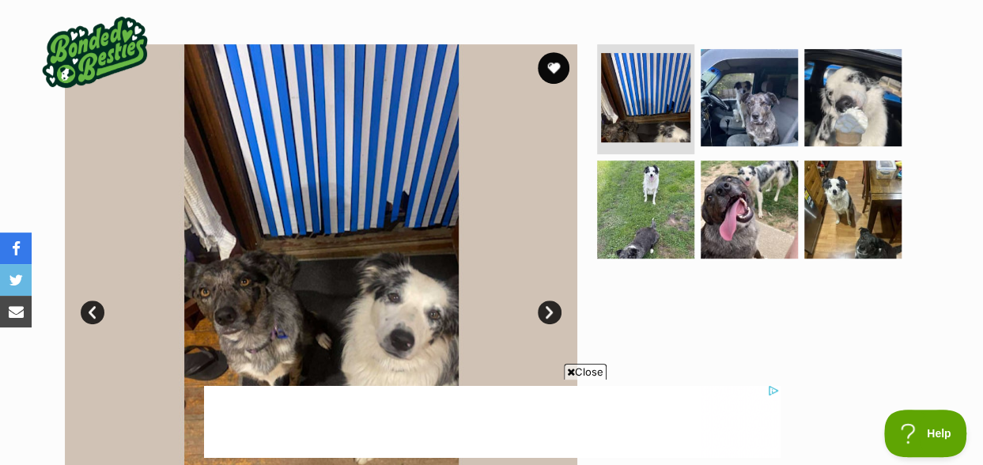
click at [588, 369] on span "Close" at bounding box center [585, 372] width 43 height 16
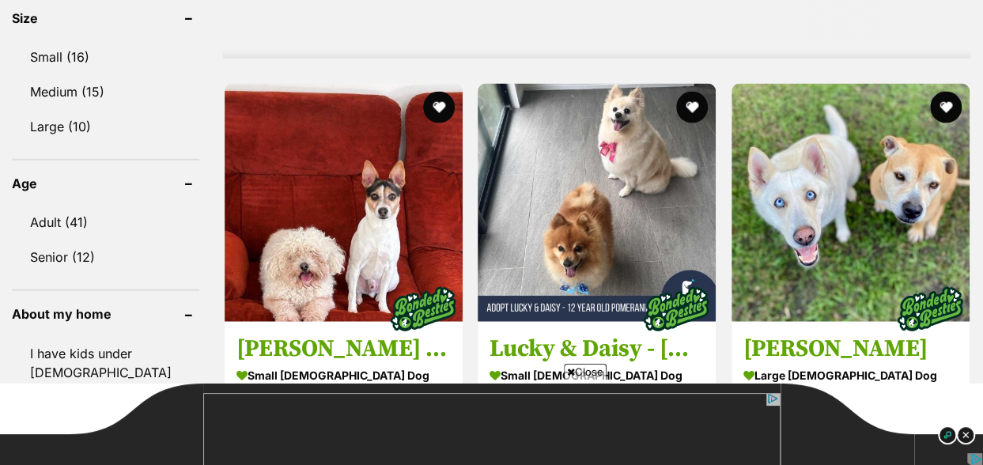
scroll to position [1652, 0]
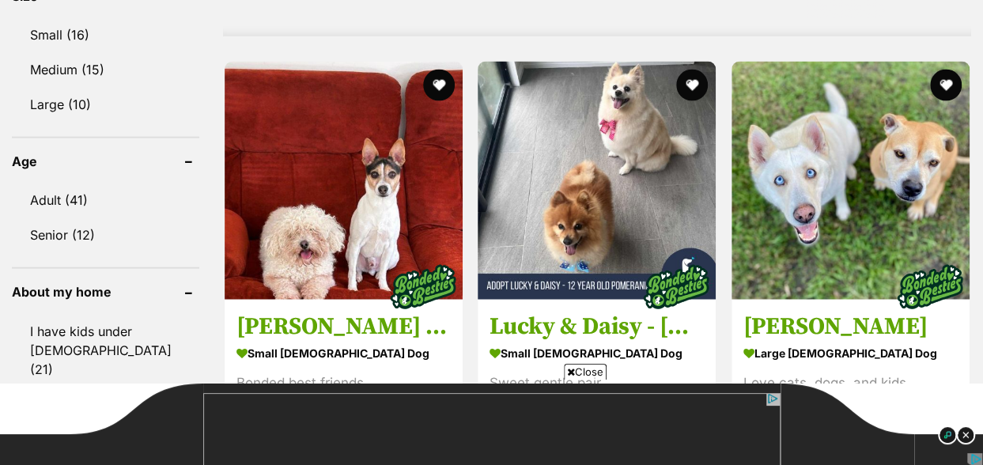
click at [588, 373] on span "Close" at bounding box center [585, 372] width 43 height 16
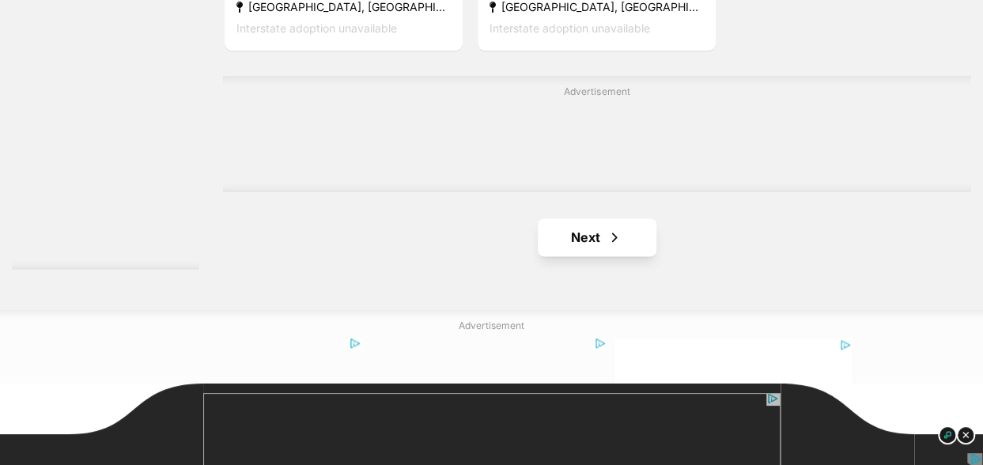
scroll to position [0, 0]
click at [582, 218] on link "Next" at bounding box center [597, 237] width 119 height 38
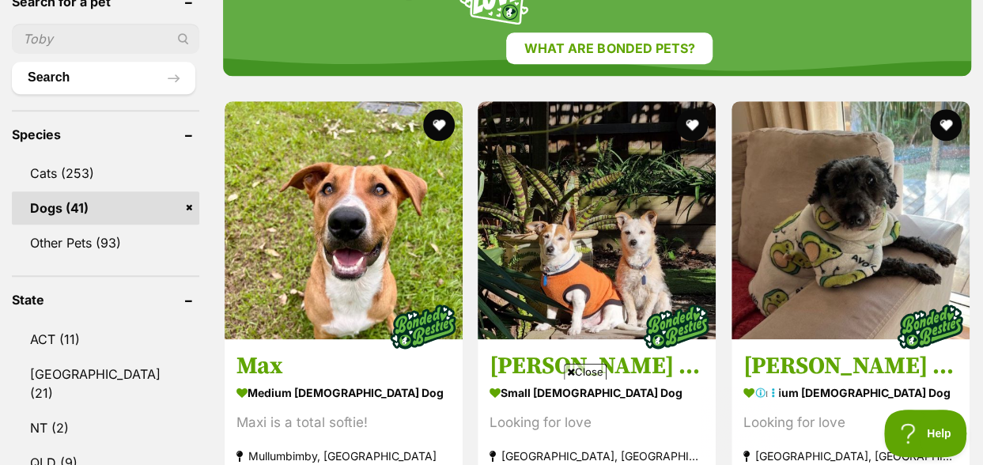
click at [586, 370] on span "Close" at bounding box center [585, 372] width 43 height 16
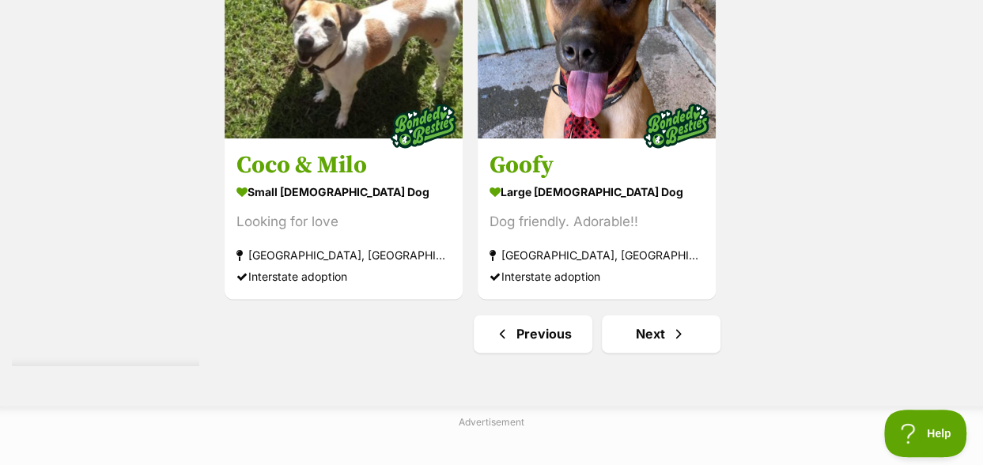
scroll to position [3797, 0]
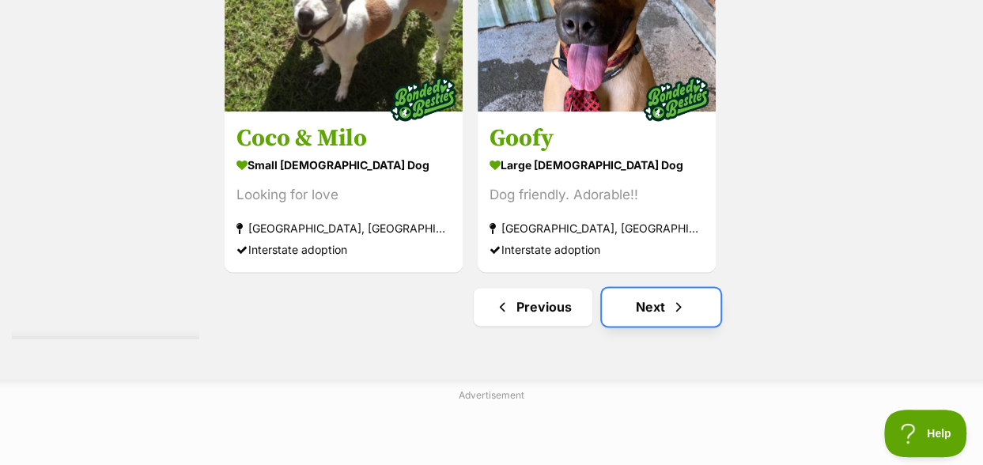
click at [641, 288] on link "Next" at bounding box center [661, 307] width 119 height 38
